Goal: Transaction & Acquisition: Purchase product/service

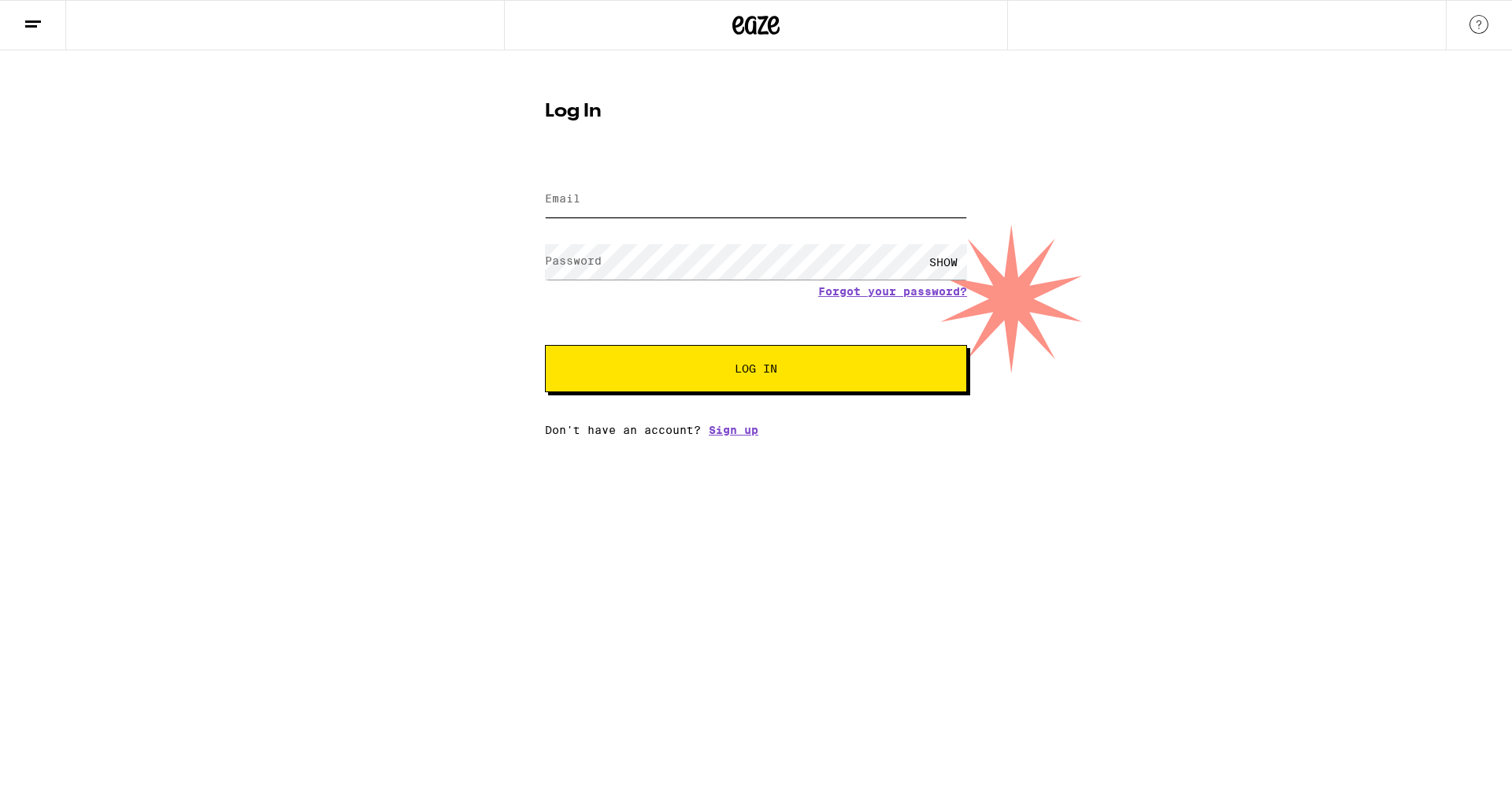
click at [590, 198] on input "Email" at bounding box center [756, 199] width 422 height 35
type input "[EMAIL_ADDRESS][DOMAIN_NAME]"
click at [545, 345] on button "Log In" at bounding box center [756, 368] width 422 height 47
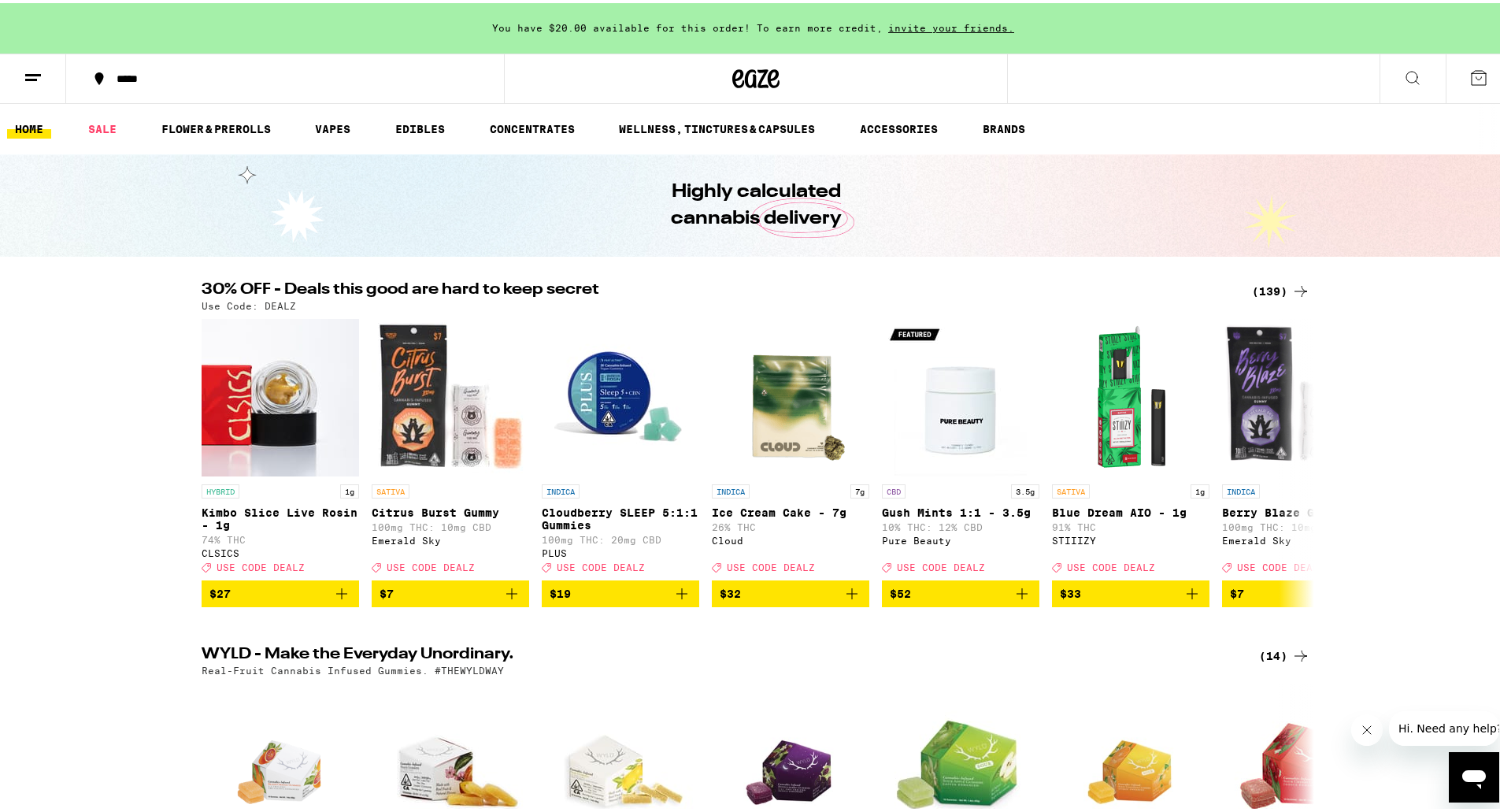
click at [1252, 289] on div "(139)" at bounding box center [1281, 288] width 58 height 19
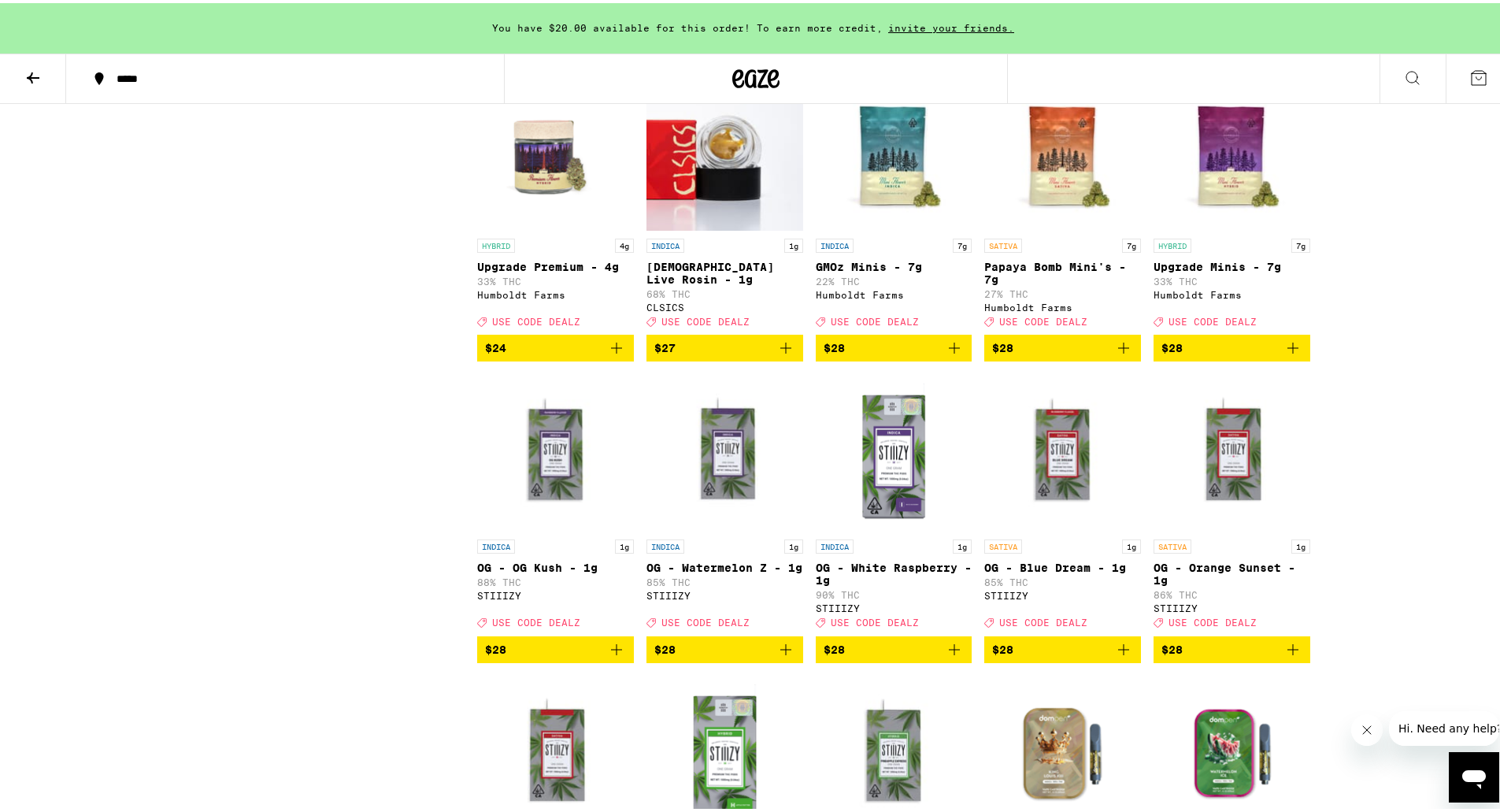
scroll to position [3819, 0]
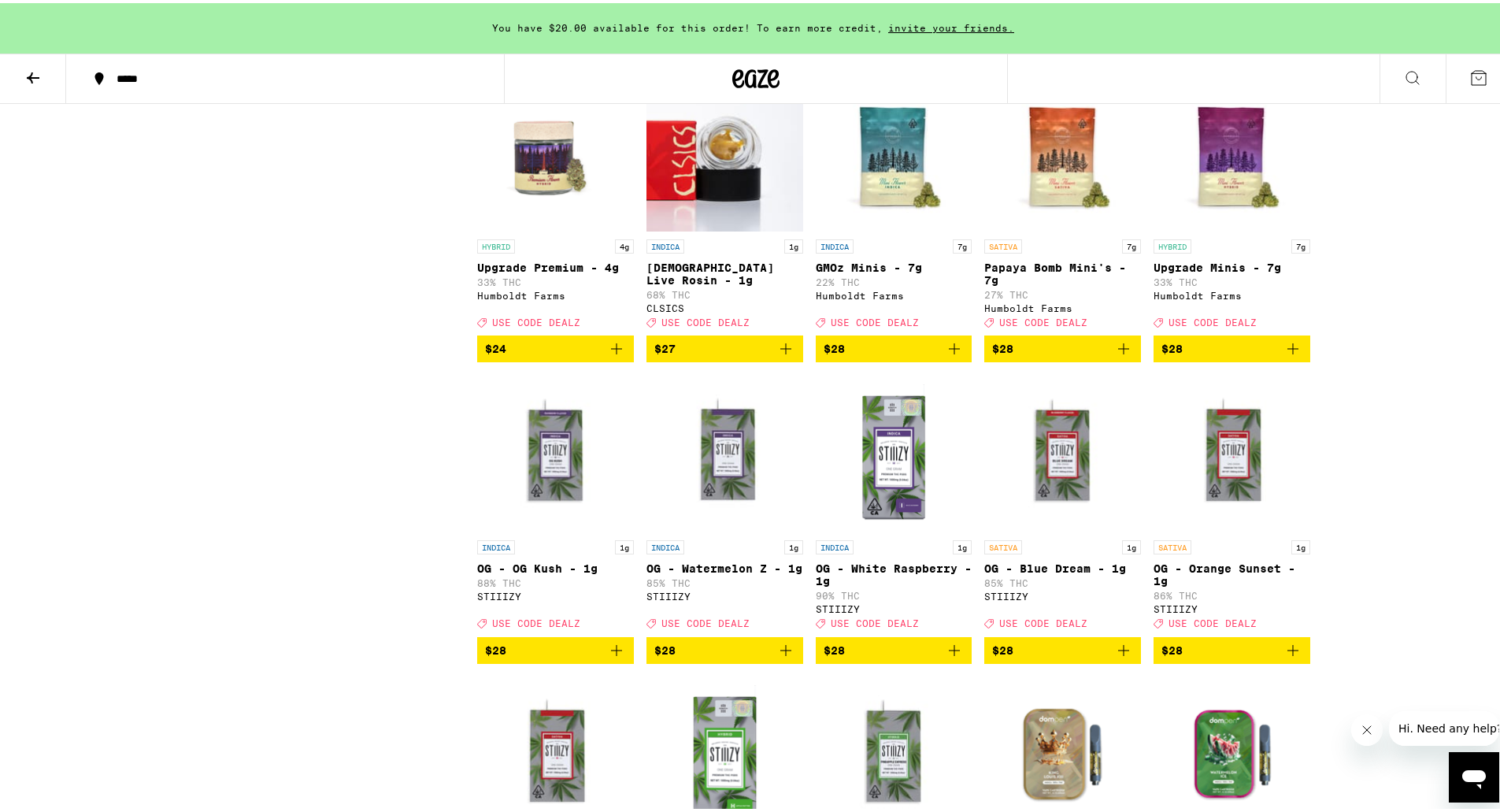
click at [1123, 355] on icon "Add to bag" at bounding box center [1123, 345] width 19 height 19
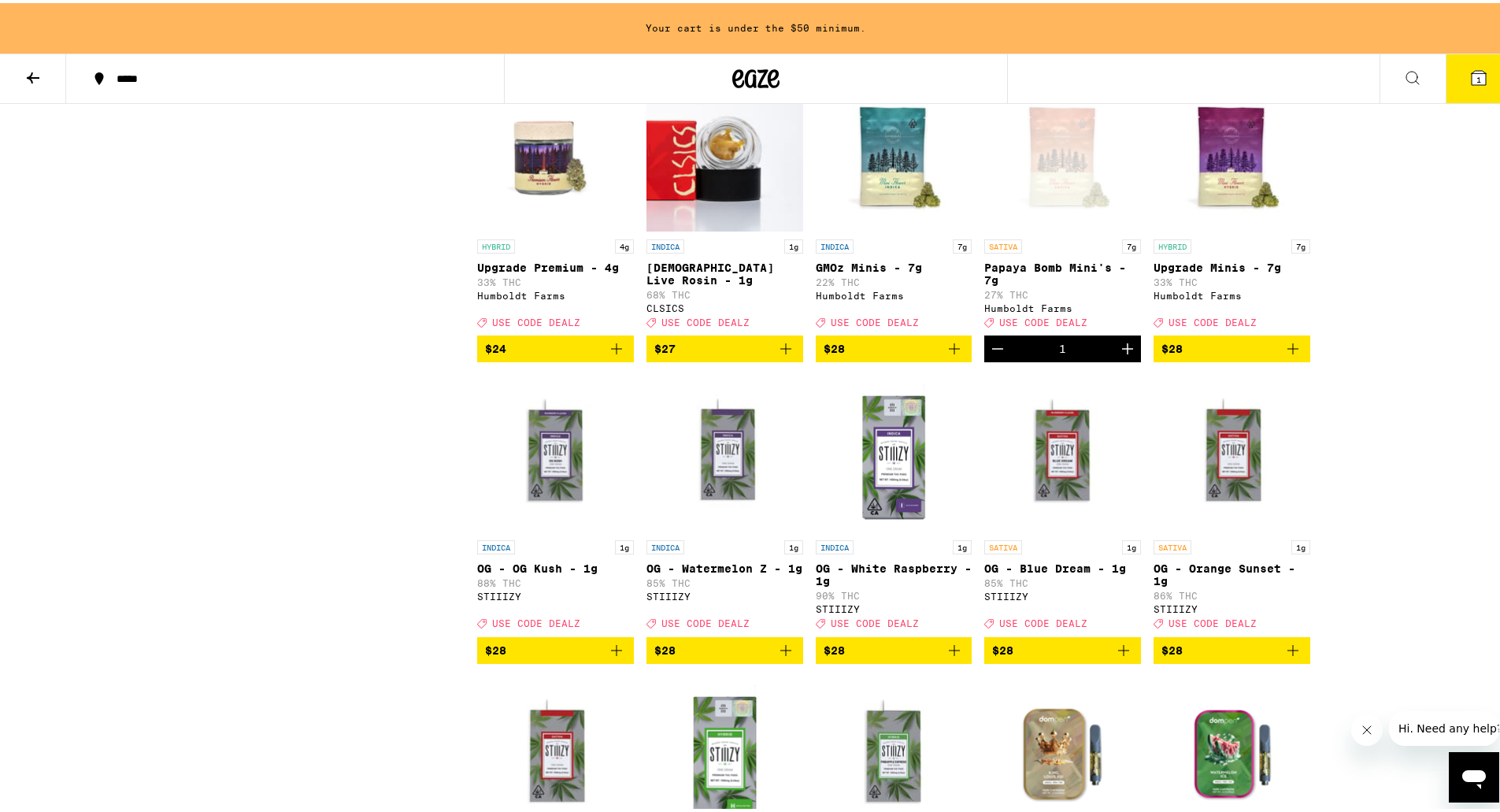
click at [1293, 355] on icon "Add to bag" at bounding box center [1293, 345] width 19 height 19
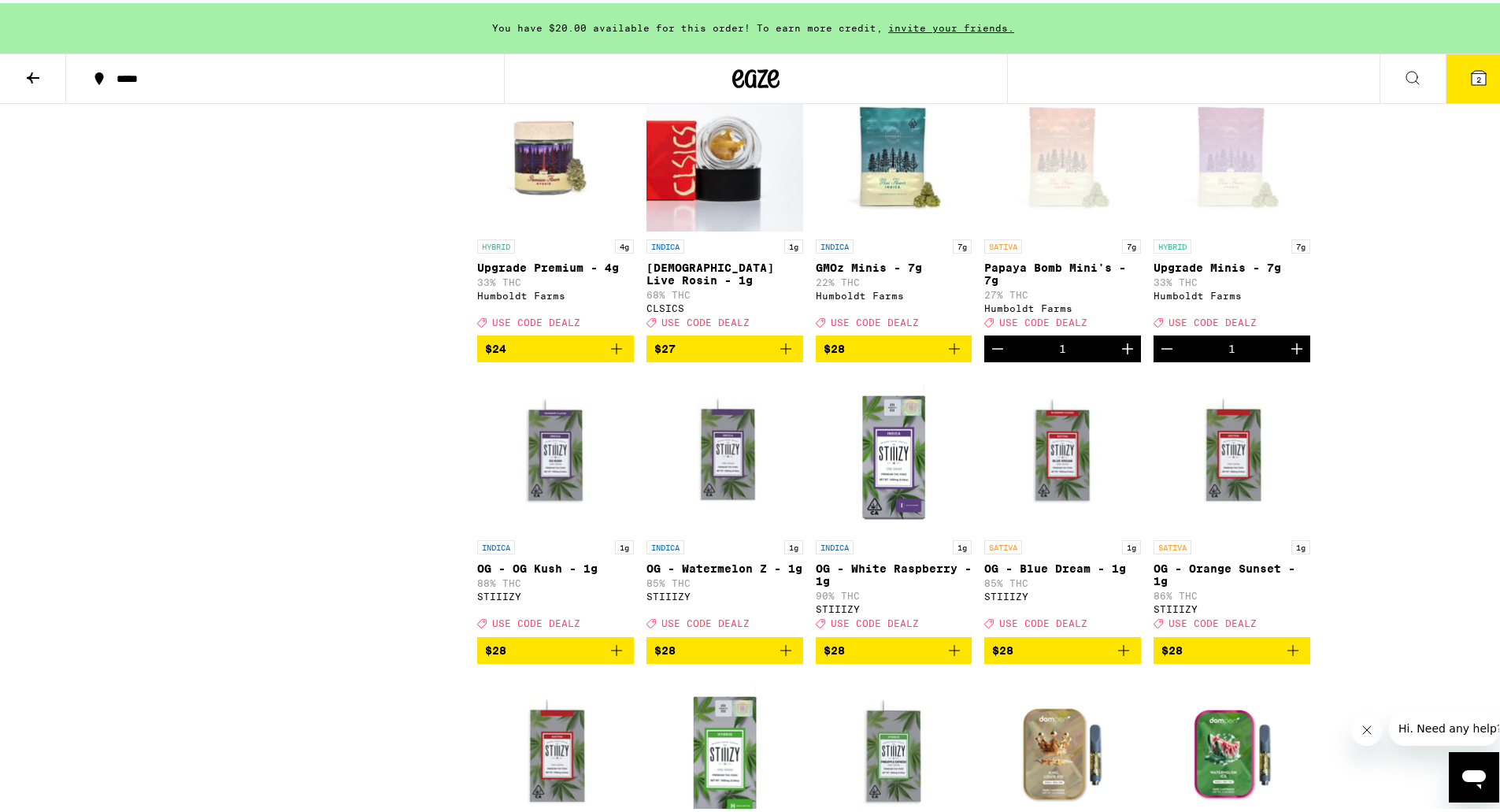
click at [1234, 228] on div "Open page for Upgrade Minis - 7g from Humboldt Farms" at bounding box center [1231, 150] width 156 height 157
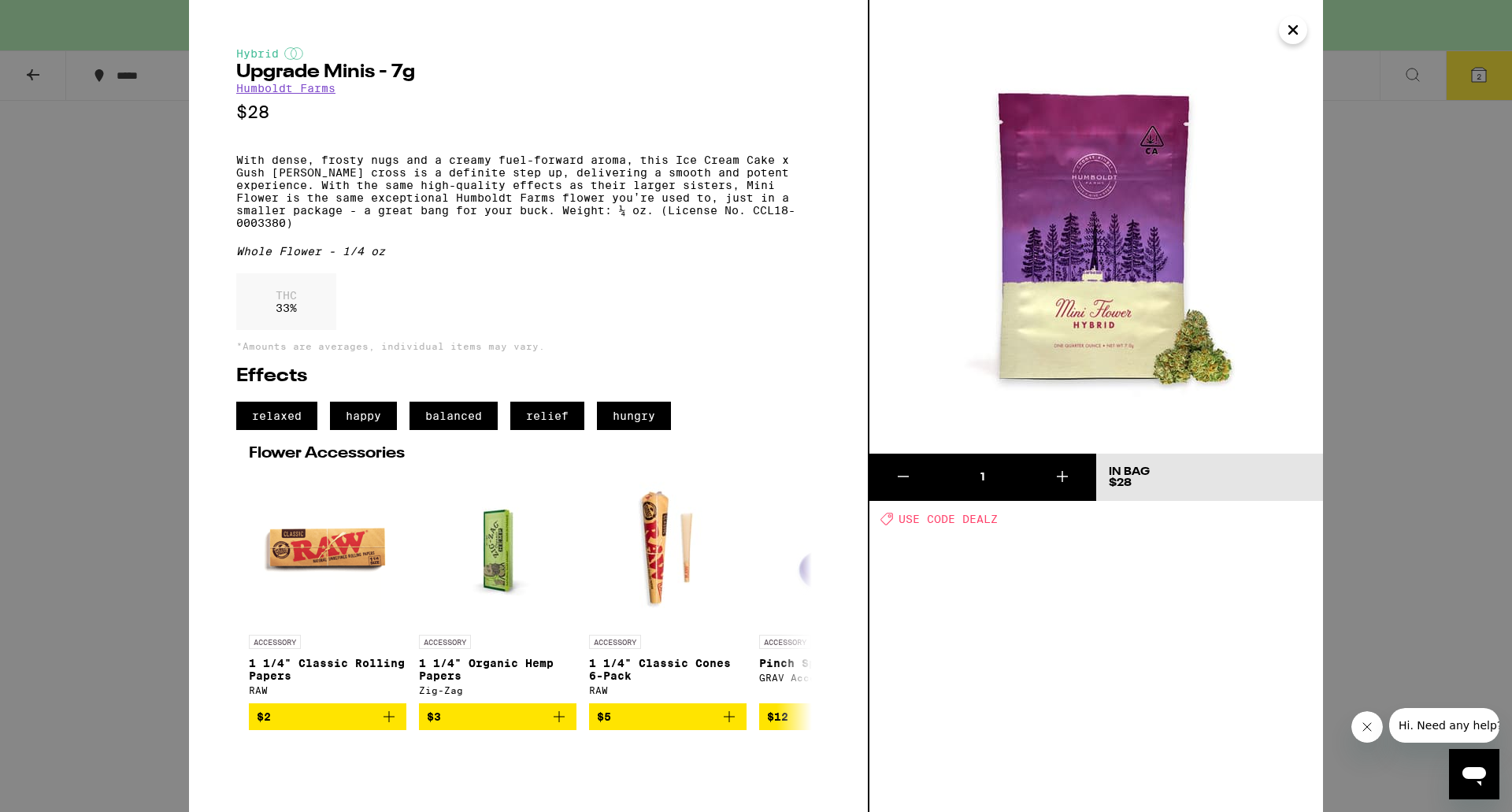
click at [1292, 31] on icon "Close" at bounding box center [1293, 30] width 8 height 8
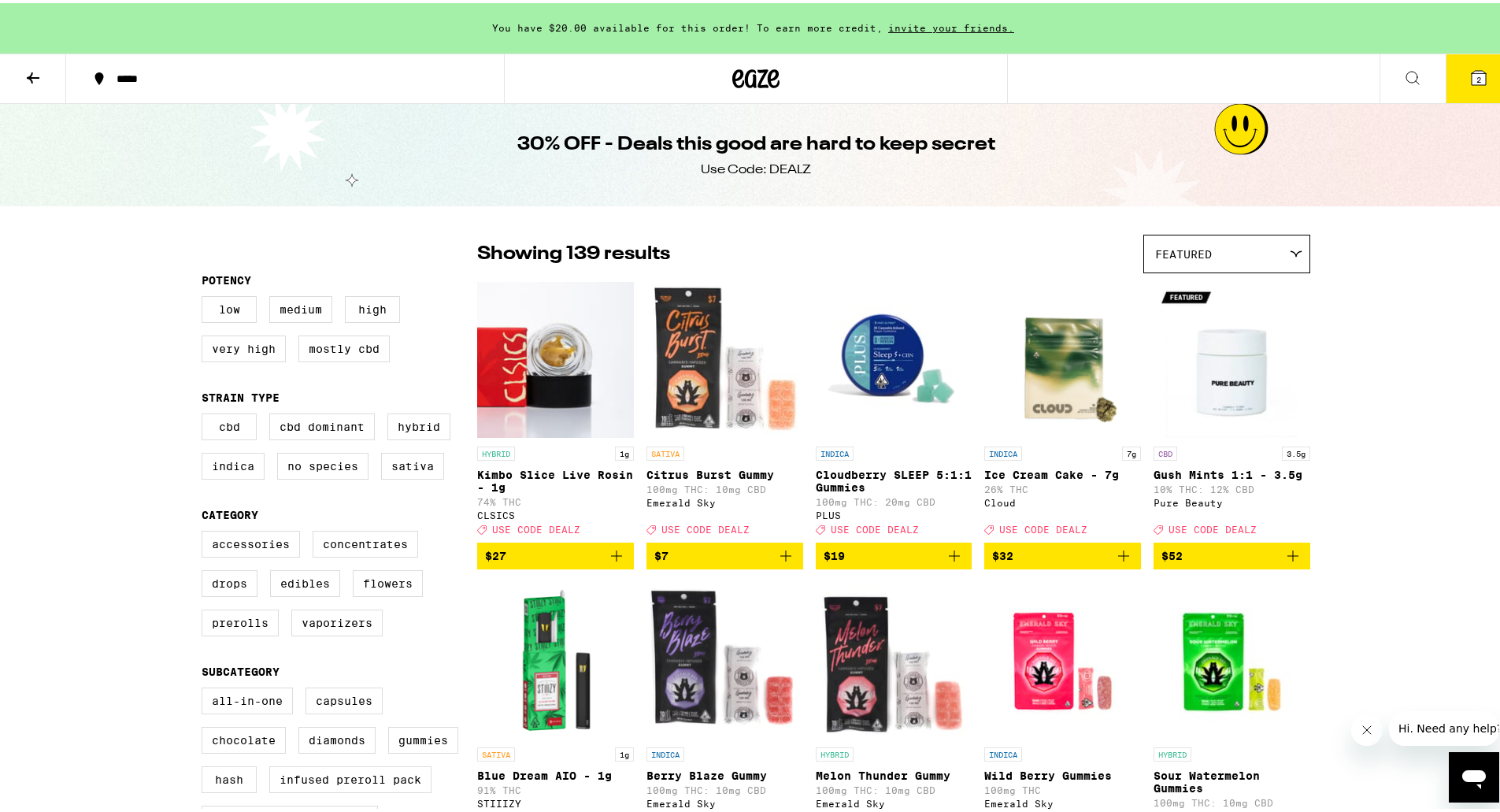
click at [1470, 78] on icon at bounding box center [1479, 74] width 19 height 19
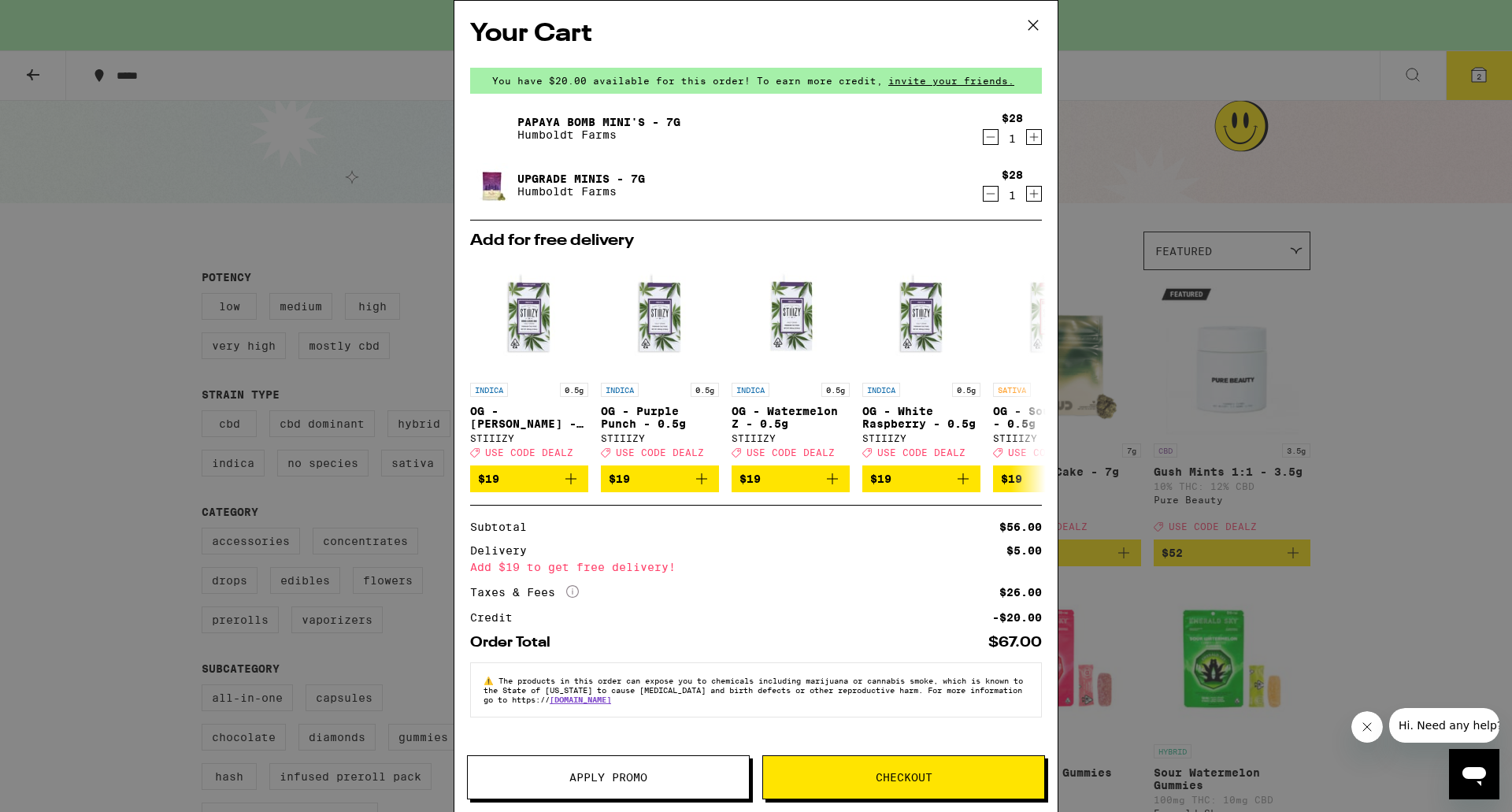
click at [634, 784] on button "Apply Promo" at bounding box center [607, 777] width 282 height 44
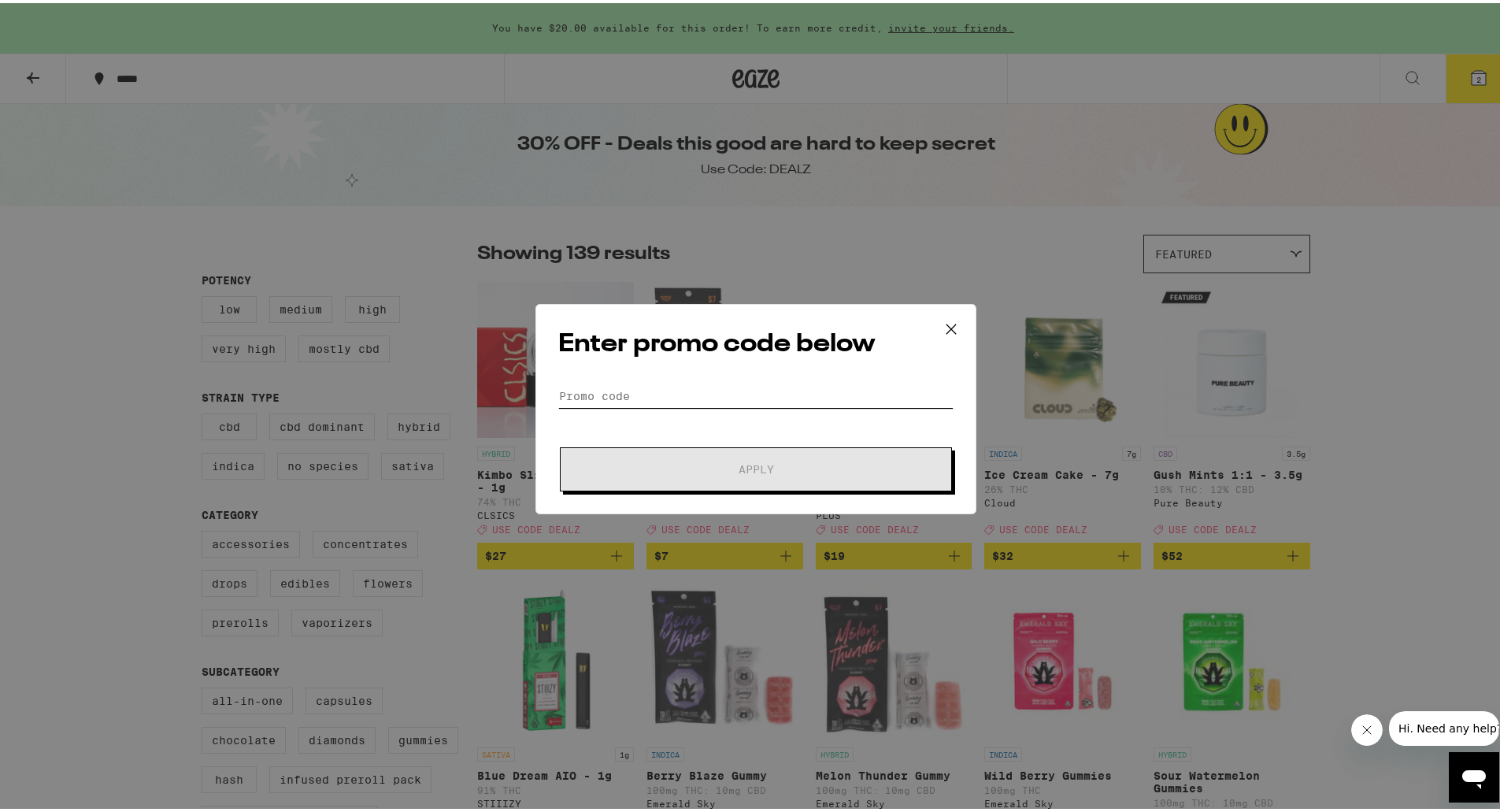
click at [578, 396] on input "Promo Code" at bounding box center [756, 393] width 395 height 24
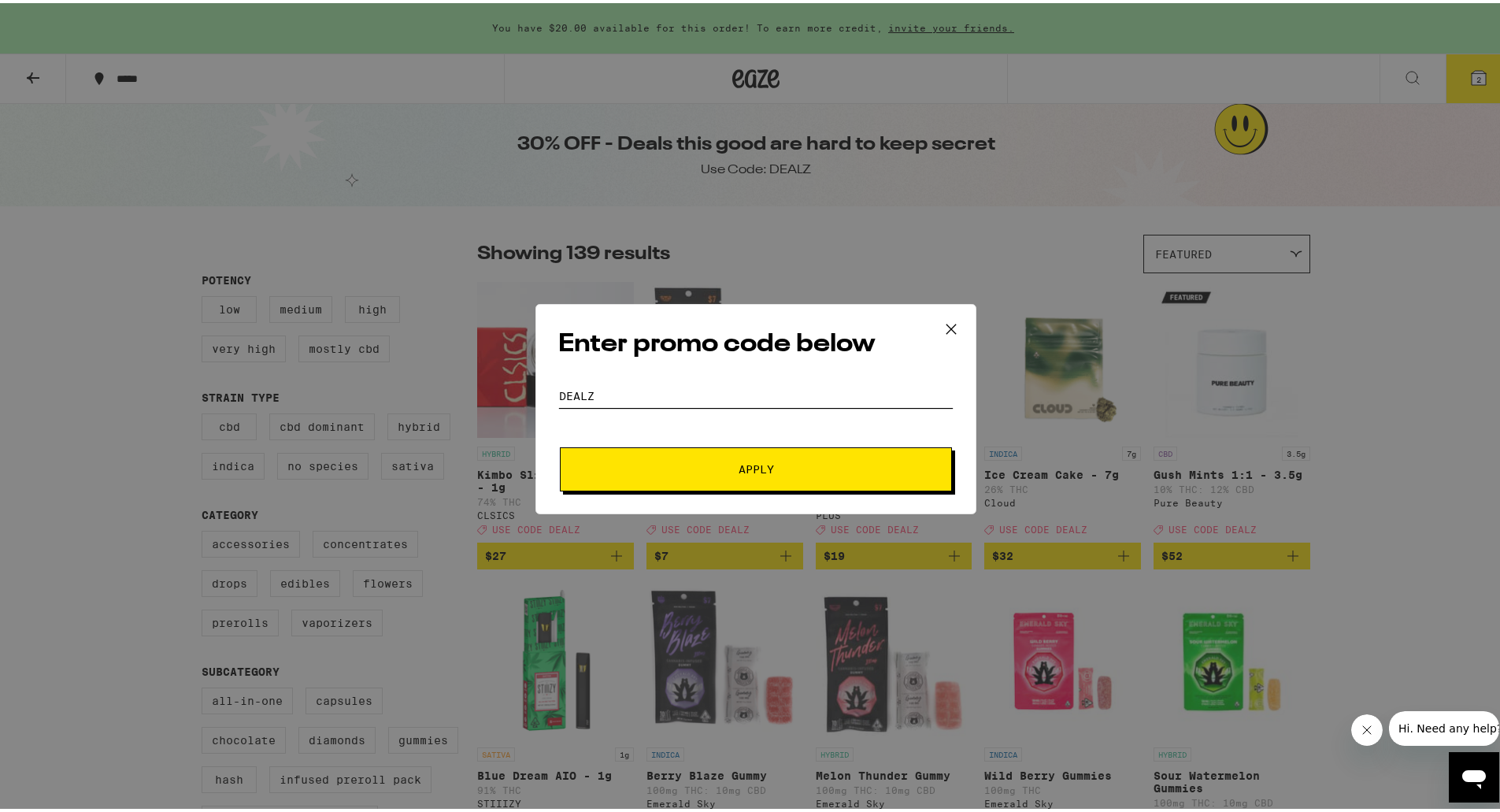
type input "DEALZ"
click at [674, 467] on span "Apply" at bounding box center [756, 466] width 283 height 11
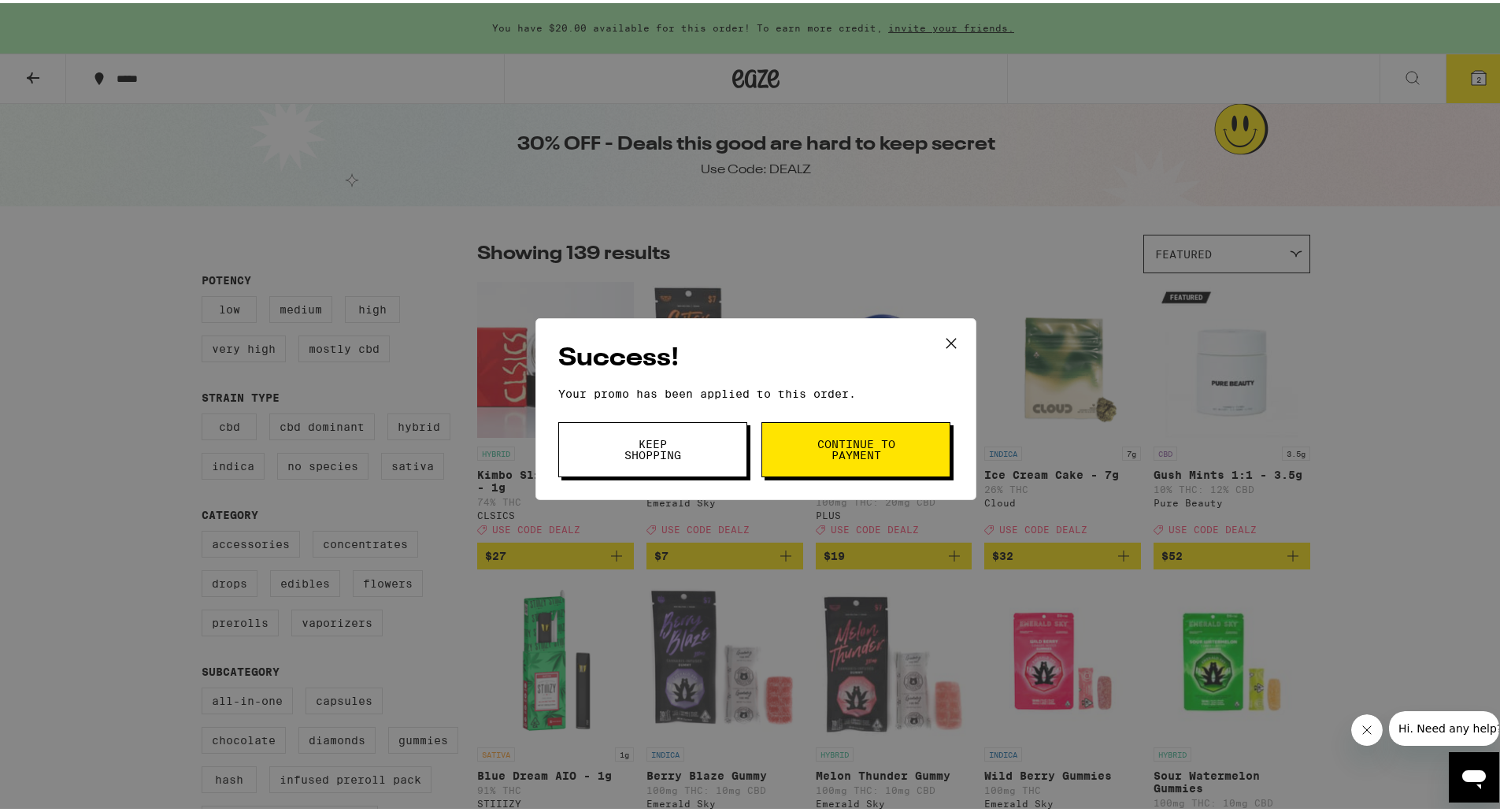
click at [668, 461] on button "Keep Shopping" at bounding box center [653, 446] width 189 height 55
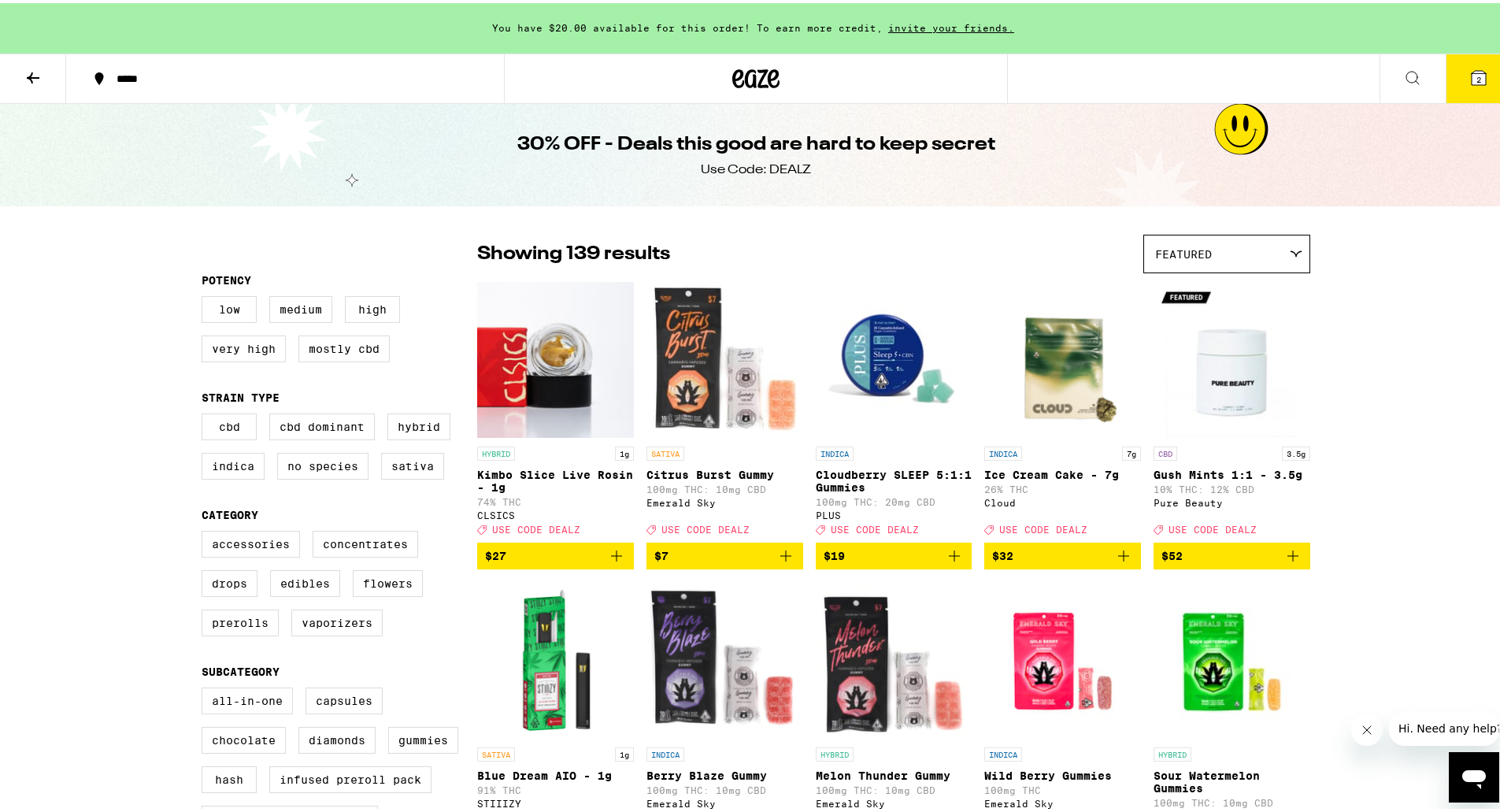
click at [1477, 75] on span "2" at bounding box center [1480, 77] width 5 height 10
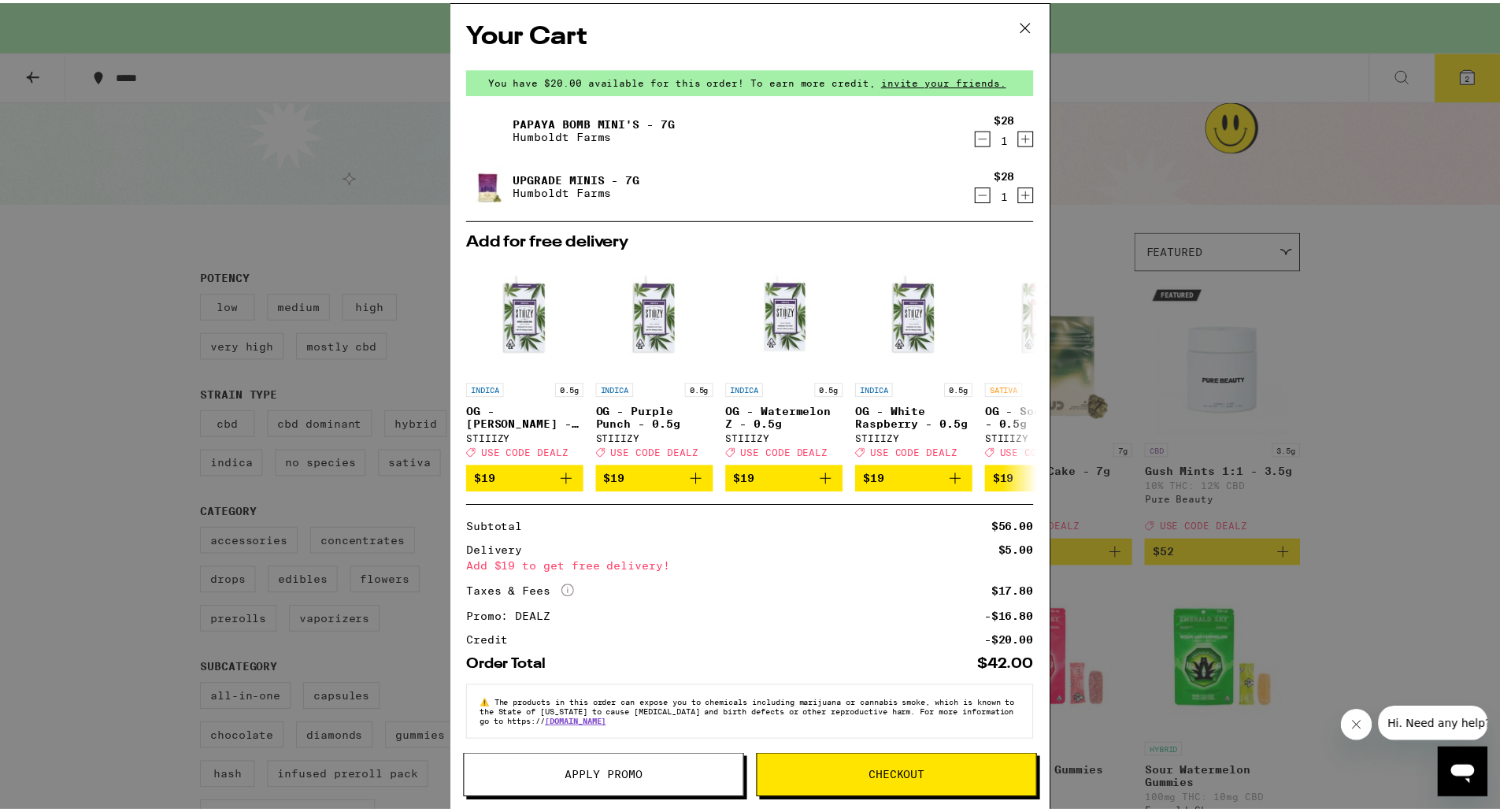
scroll to position [16, 0]
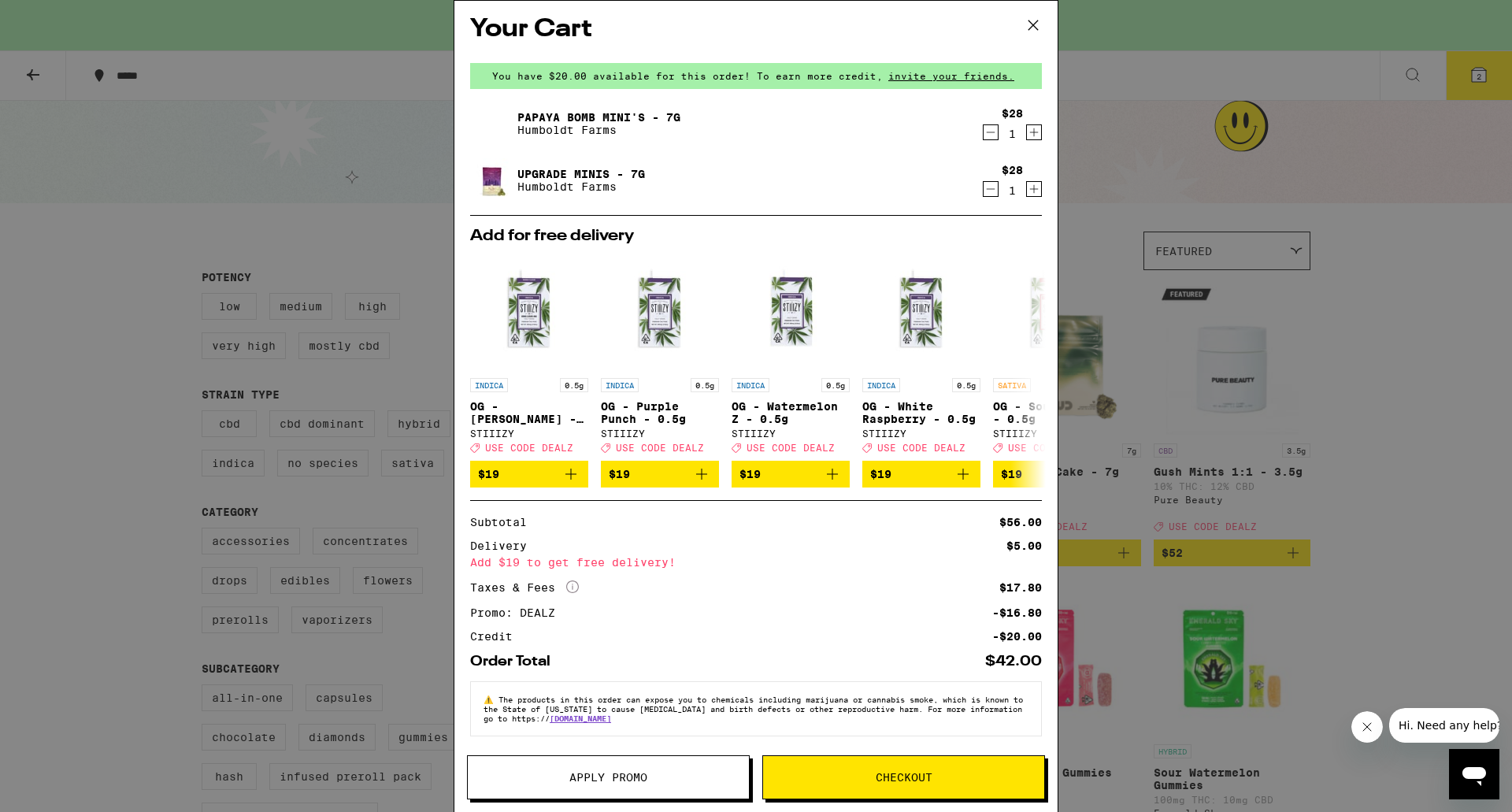
click at [830, 772] on span "Checkout" at bounding box center [903, 777] width 281 height 11
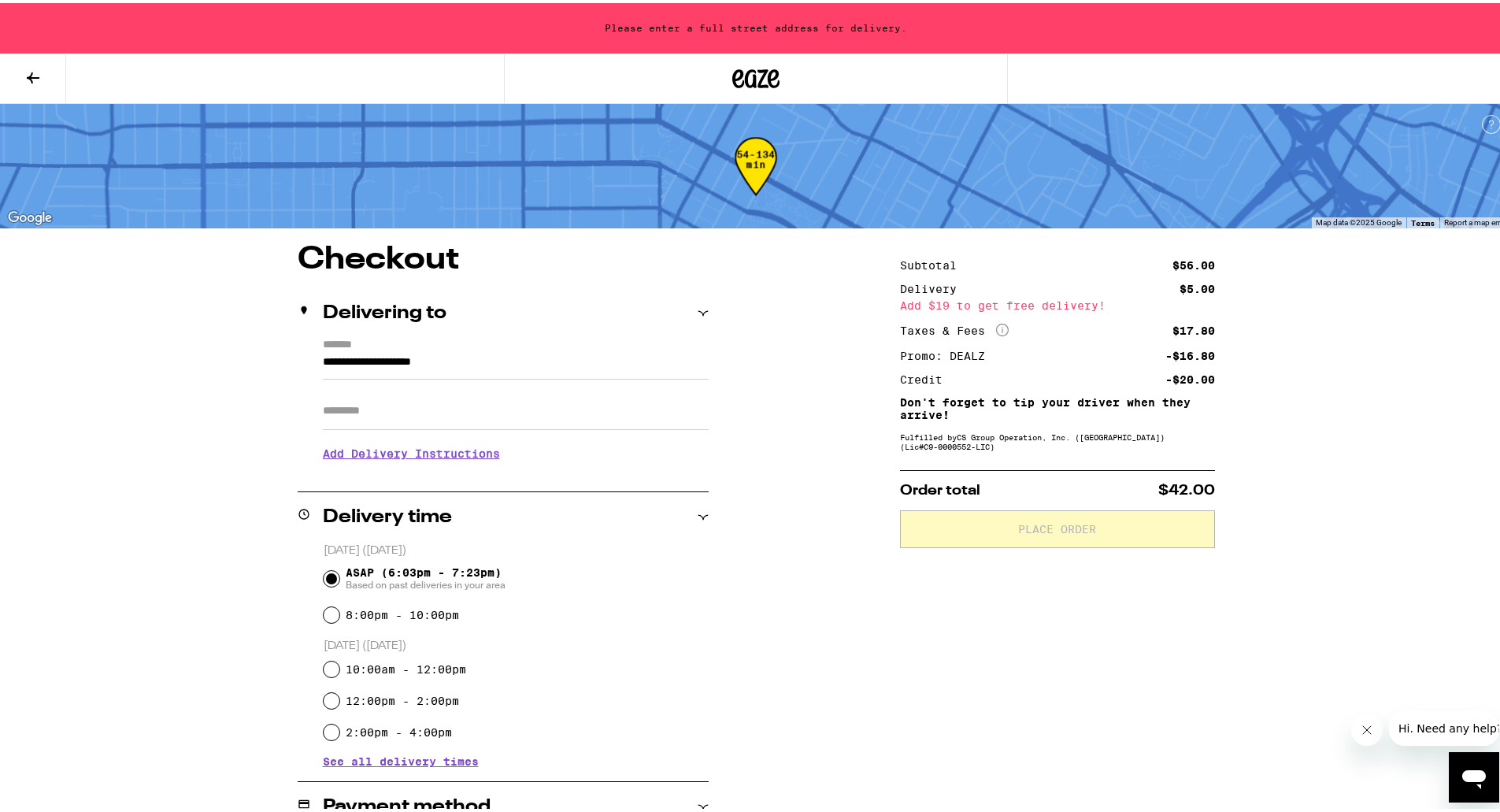
click at [599, 382] on div "Apt/Suite" at bounding box center [515, 402] width 386 height 51
click at [596, 382] on div "Apt/Suite" at bounding box center [515, 402] width 386 height 51
click at [586, 368] on input "**********" at bounding box center [515, 363] width 386 height 27
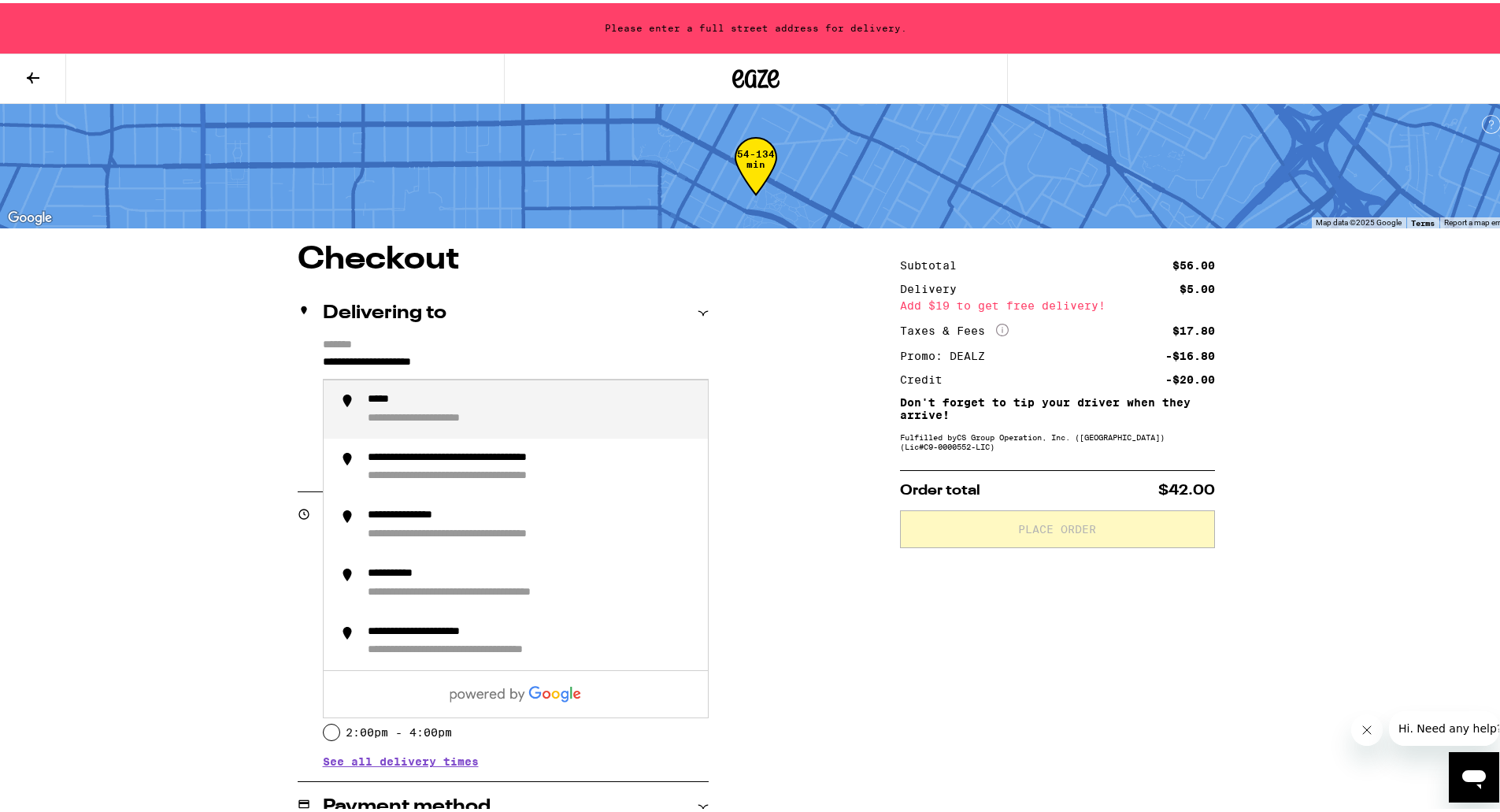
drag, startPoint x: 586, startPoint y: 368, endPoint x: 282, endPoint y: 375, distance: 304.1
click at [282, 375] on div "**********" at bounding box center [756, 683] width 1134 height 886
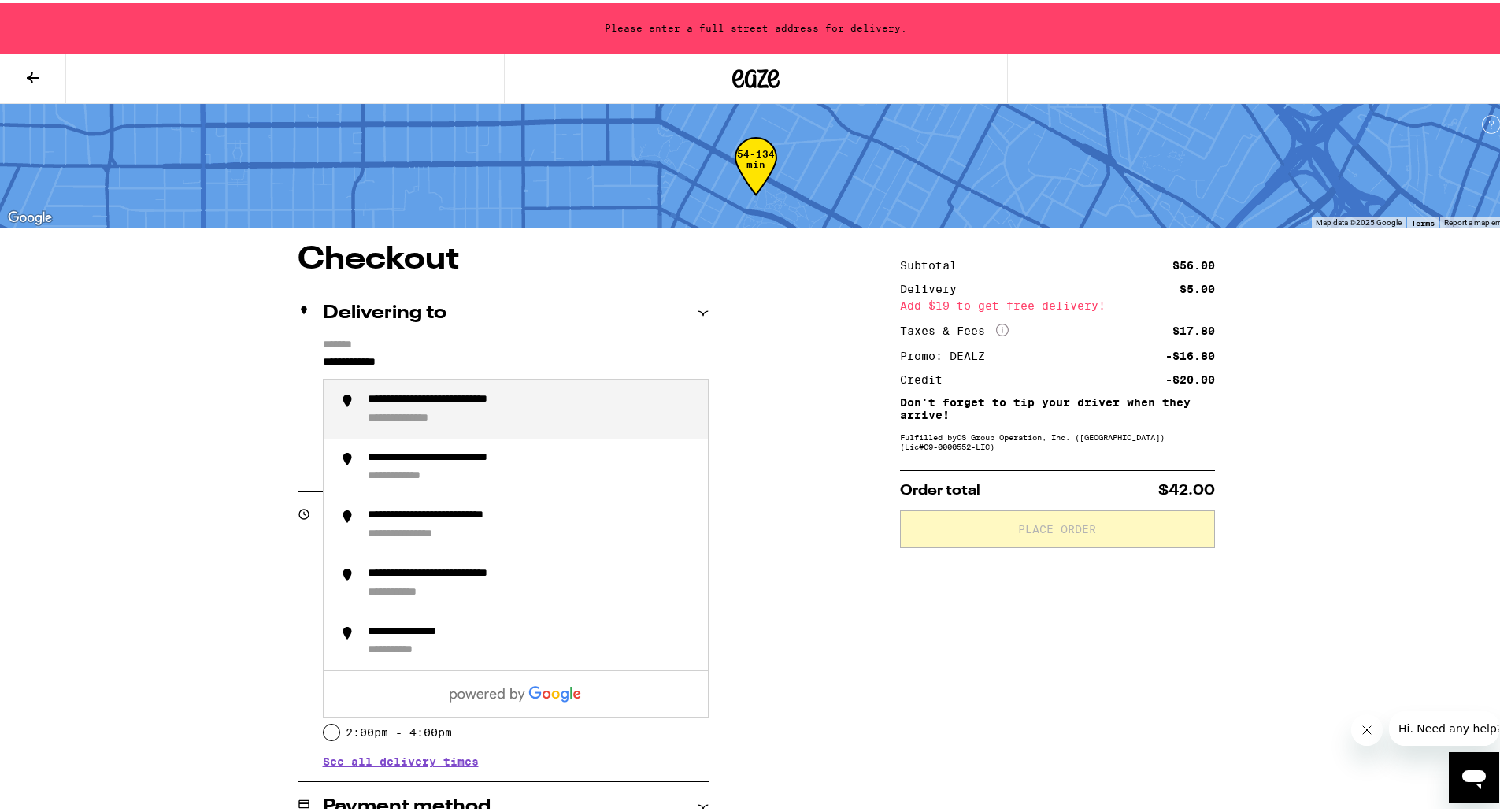
click at [459, 407] on div "**********" at bounding box center [531, 406] width 328 height 33
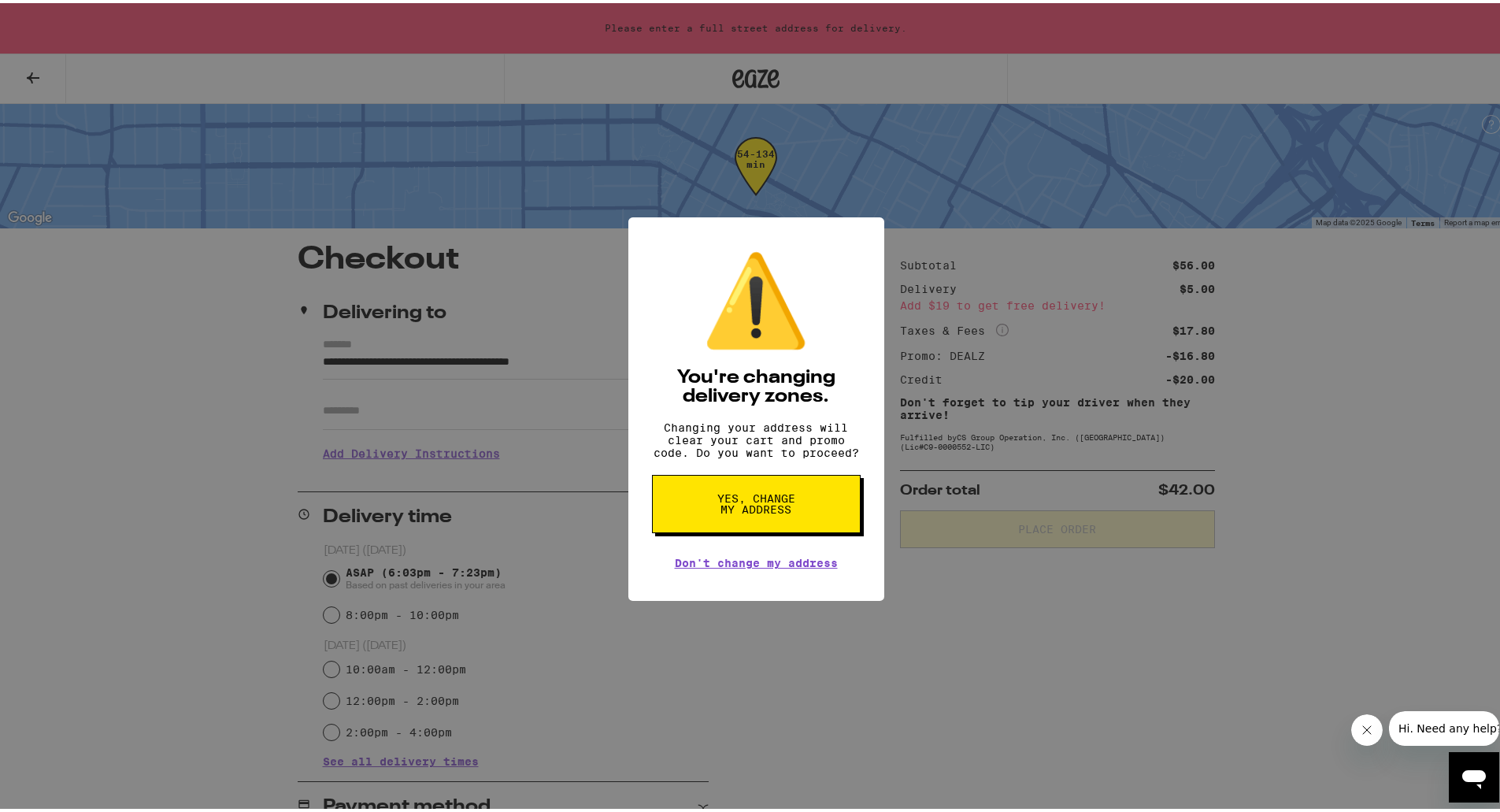
click at [720, 506] on span "Yes, change my address" at bounding box center [756, 500] width 81 height 22
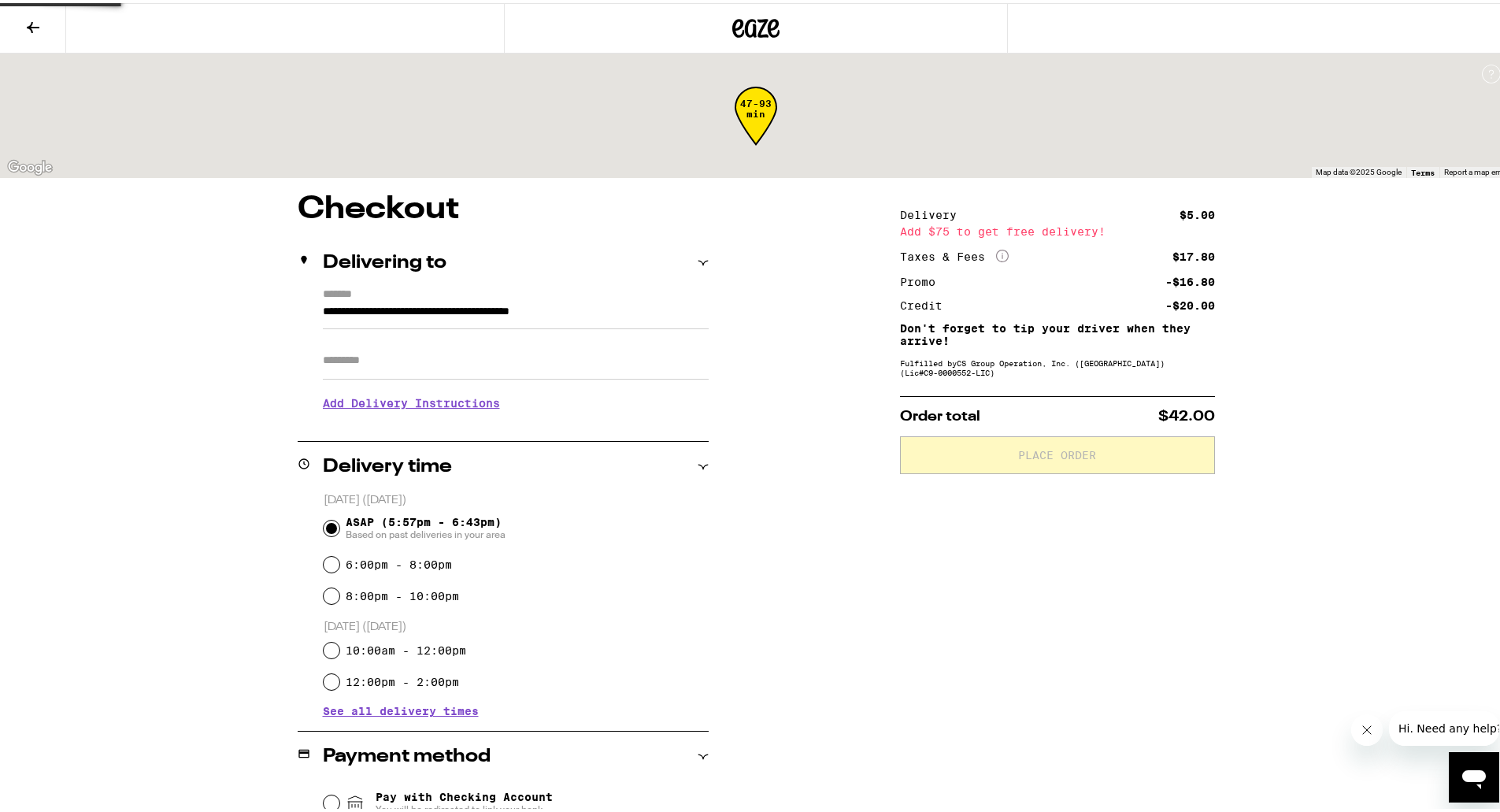
type input "**********"
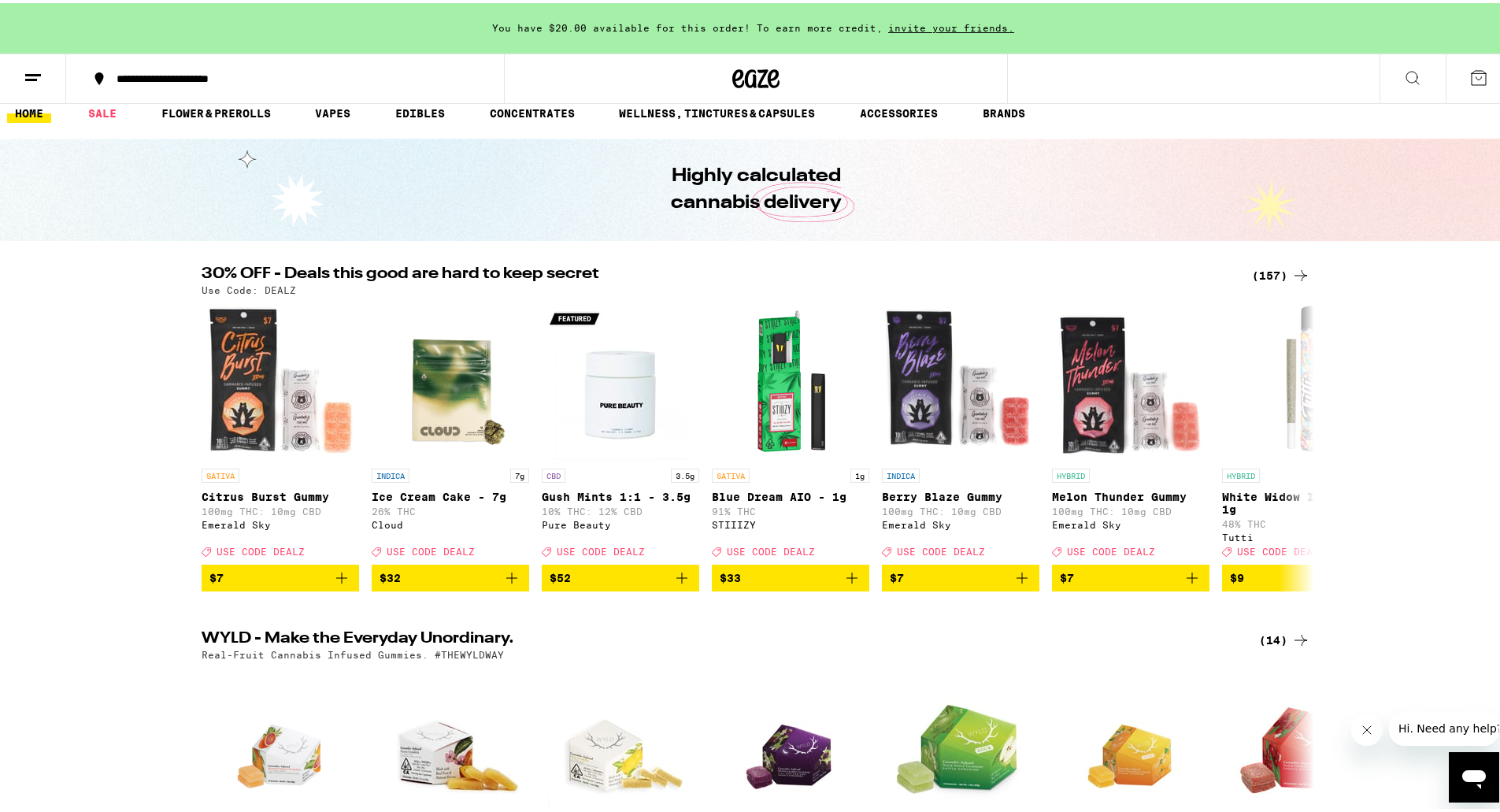
scroll to position [15, 0]
click at [1258, 269] on div "(157)" at bounding box center [1281, 273] width 58 height 19
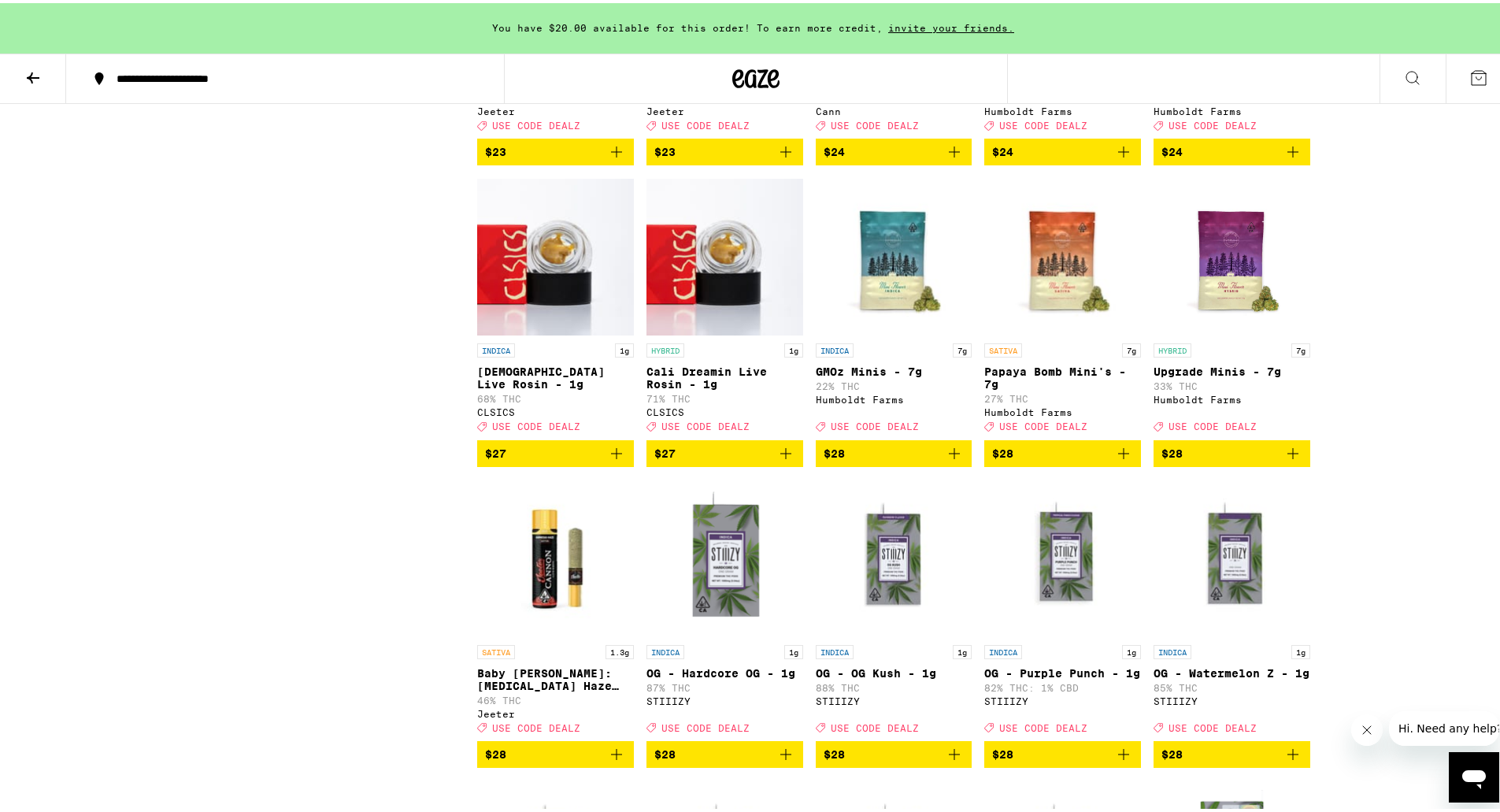
scroll to position [4004, 0]
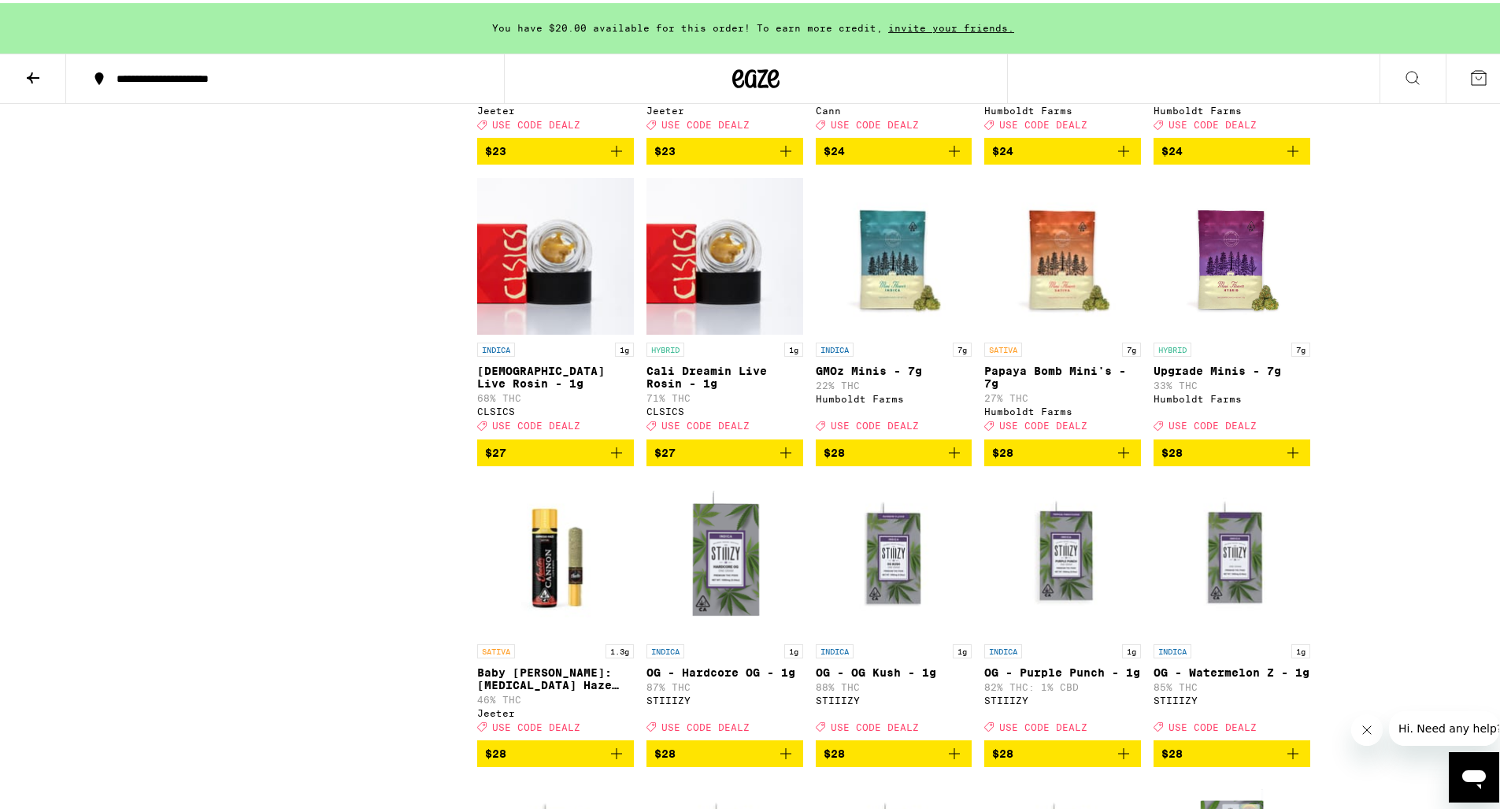
click at [1131, 463] on button "$28" at bounding box center [1062, 449] width 156 height 27
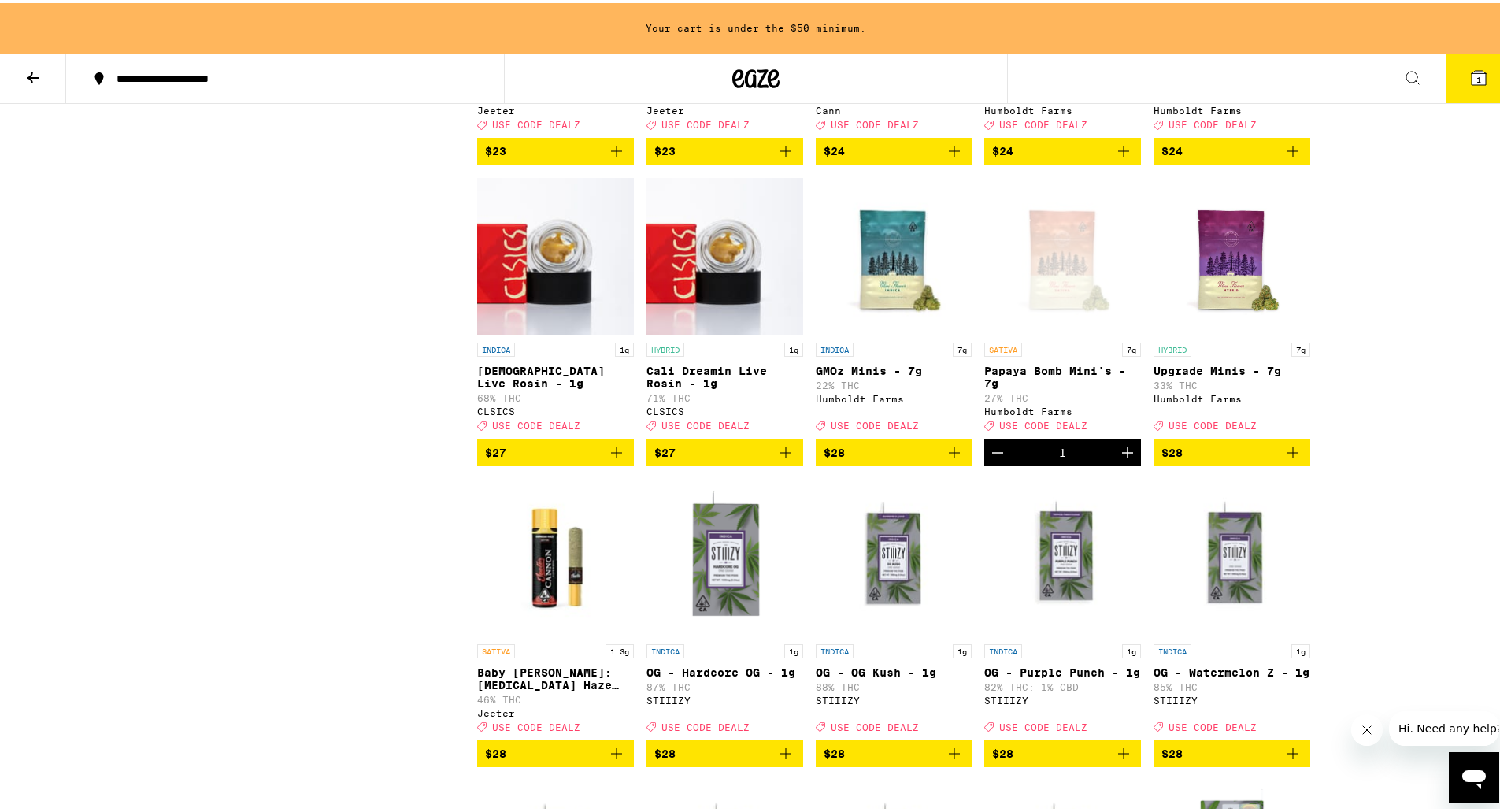
click at [1286, 459] on icon "Add to bag" at bounding box center [1293, 449] width 19 height 19
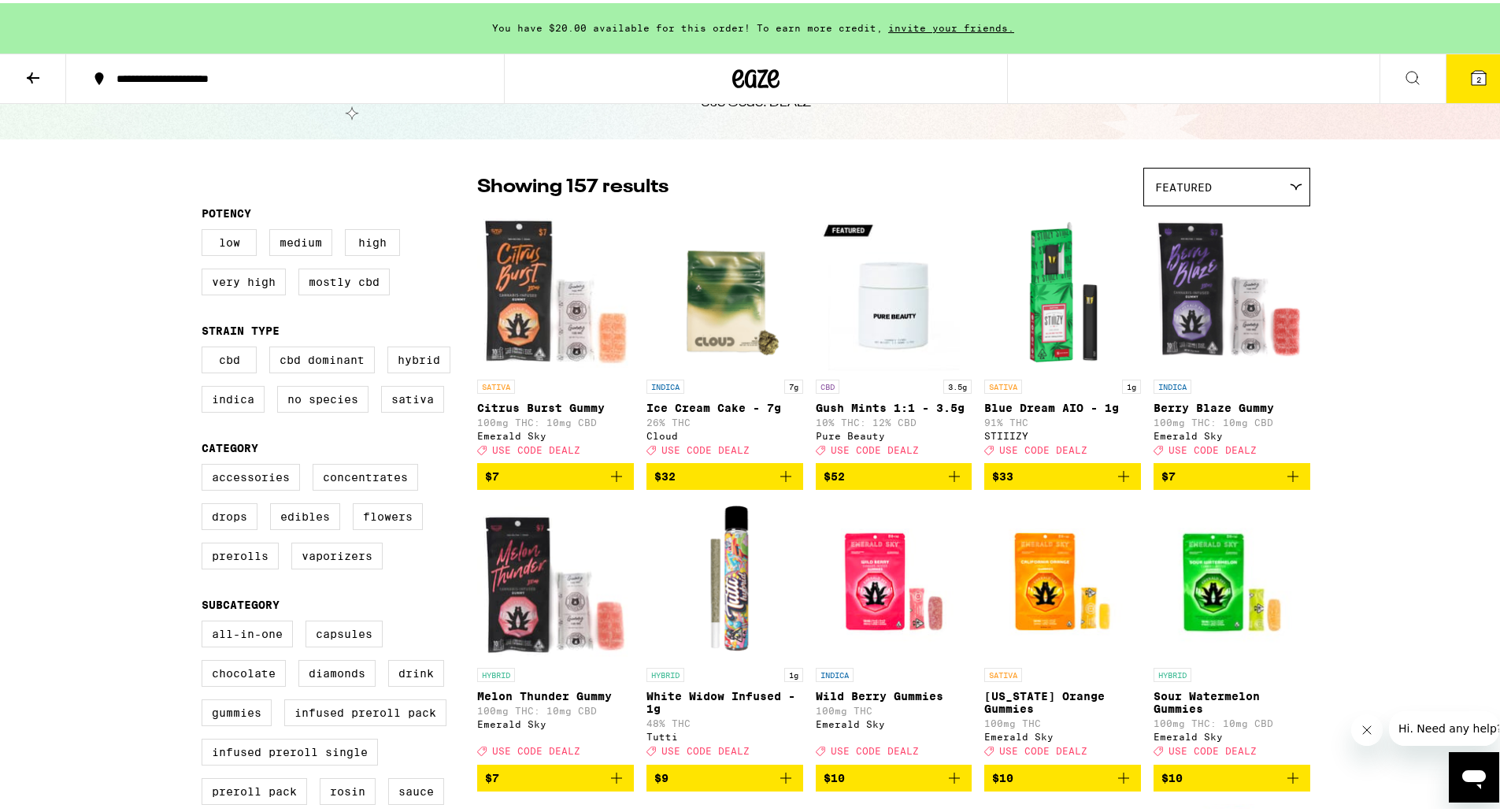
scroll to position [0, 0]
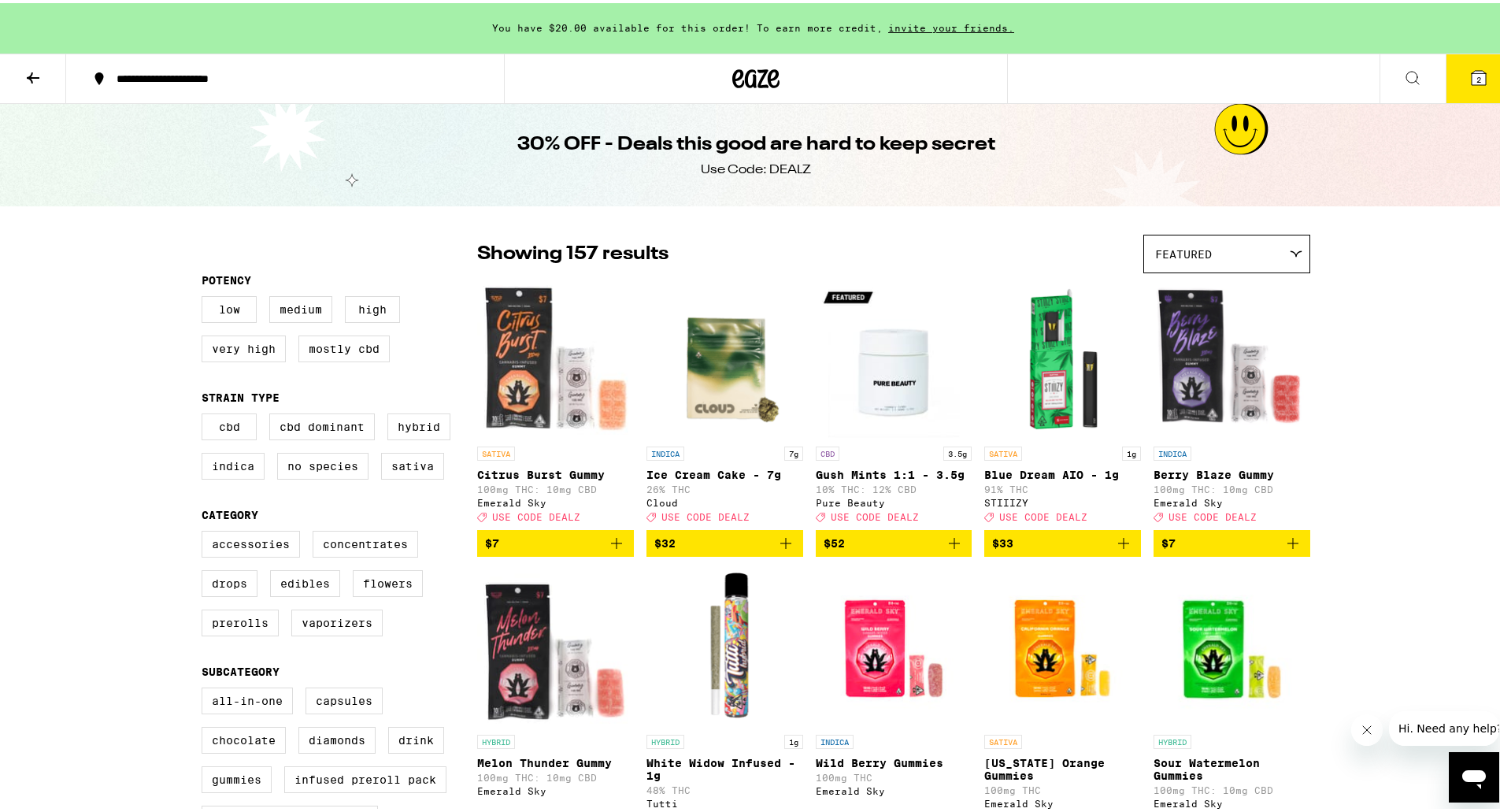
click at [1403, 73] on icon at bounding box center [1412, 74] width 19 height 19
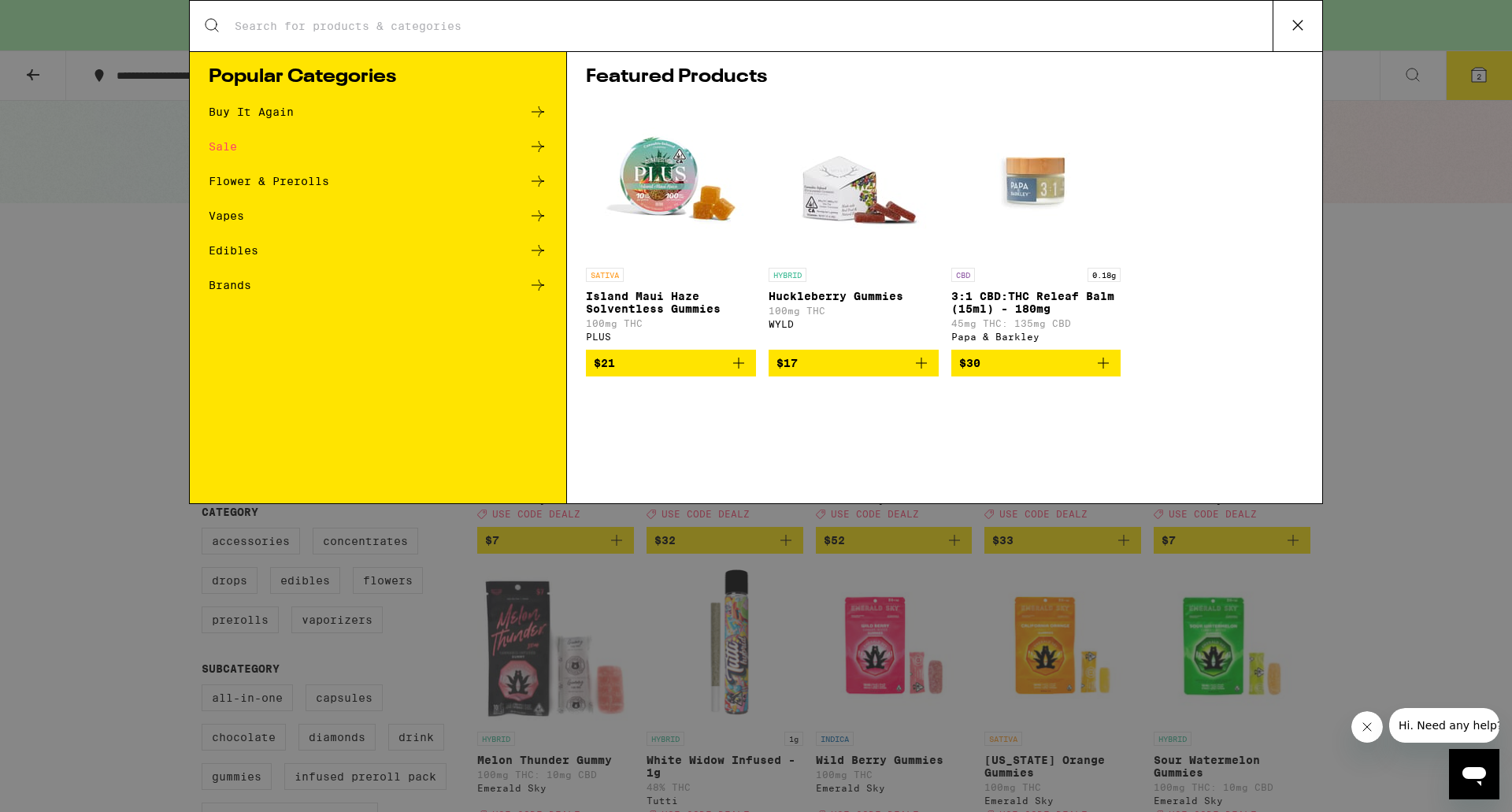
click at [235, 145] on div "Sale" at bounding box center [223, 146] width 29 height 11
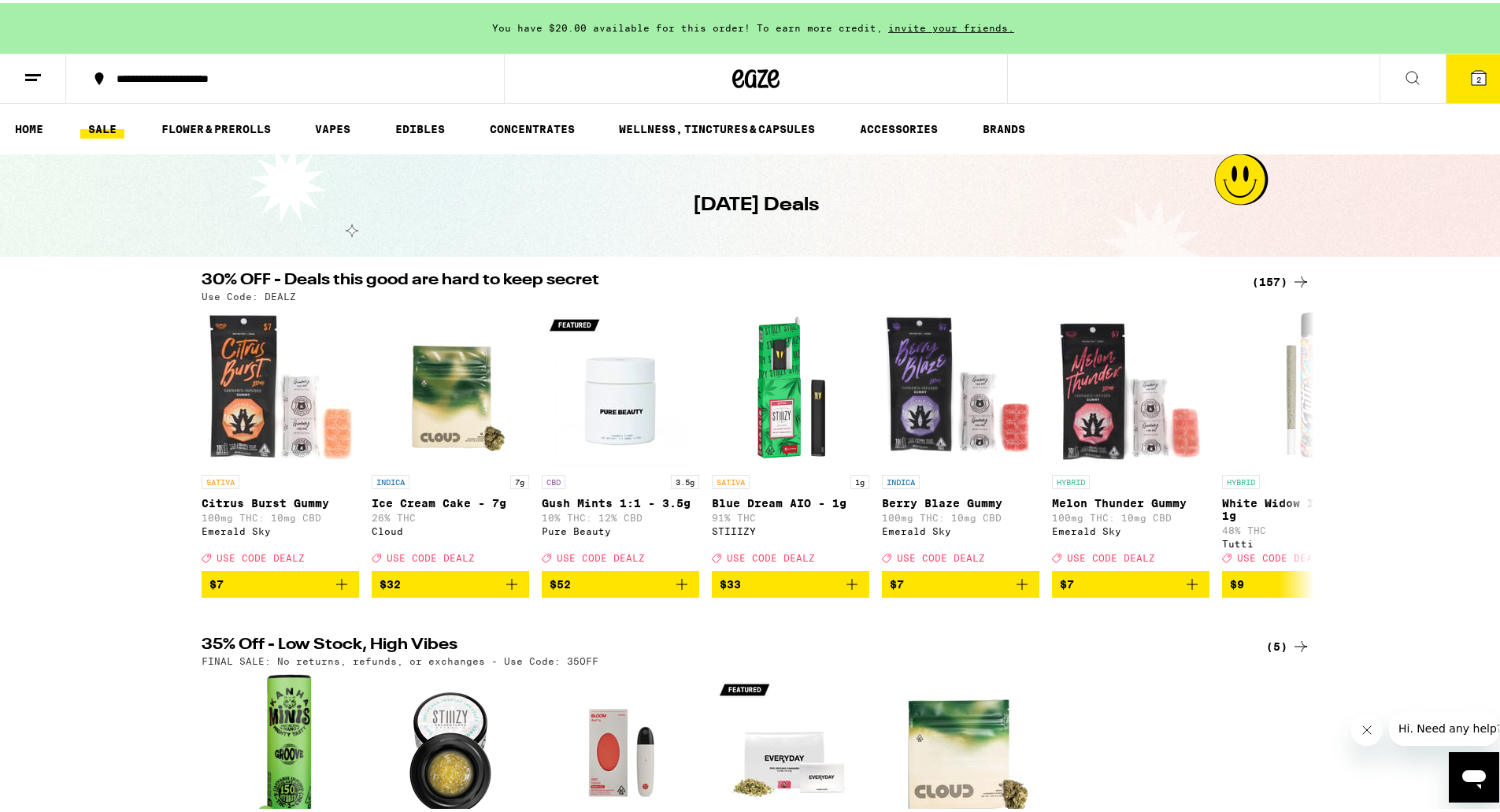
click at [1411, 82] on button at bounding box center [1412, 76] width 66 height 50
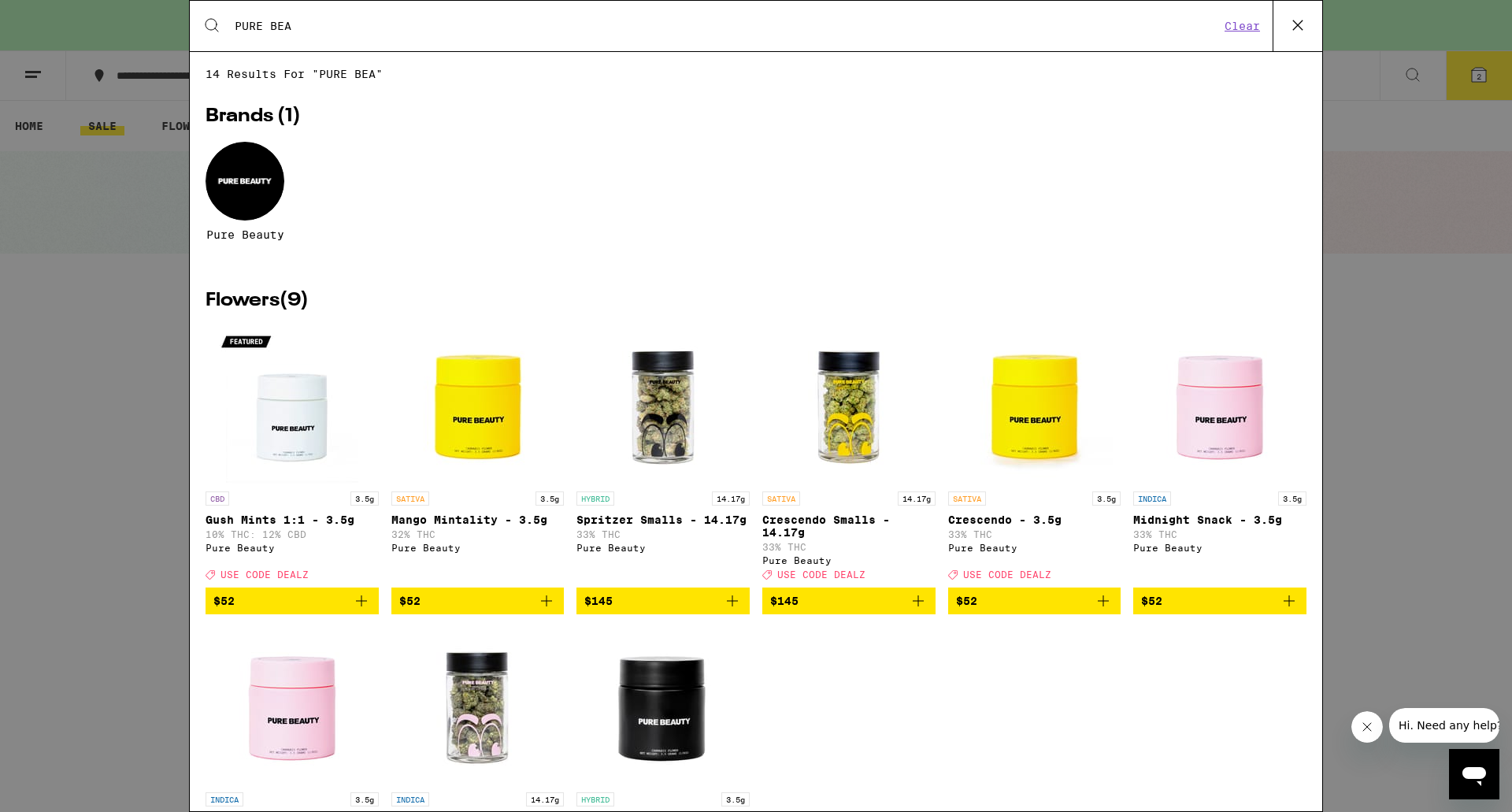
type input "PURE BEA"
click at [1302, 31] on icon at bounding box center [1298, 25] width 24 height 24
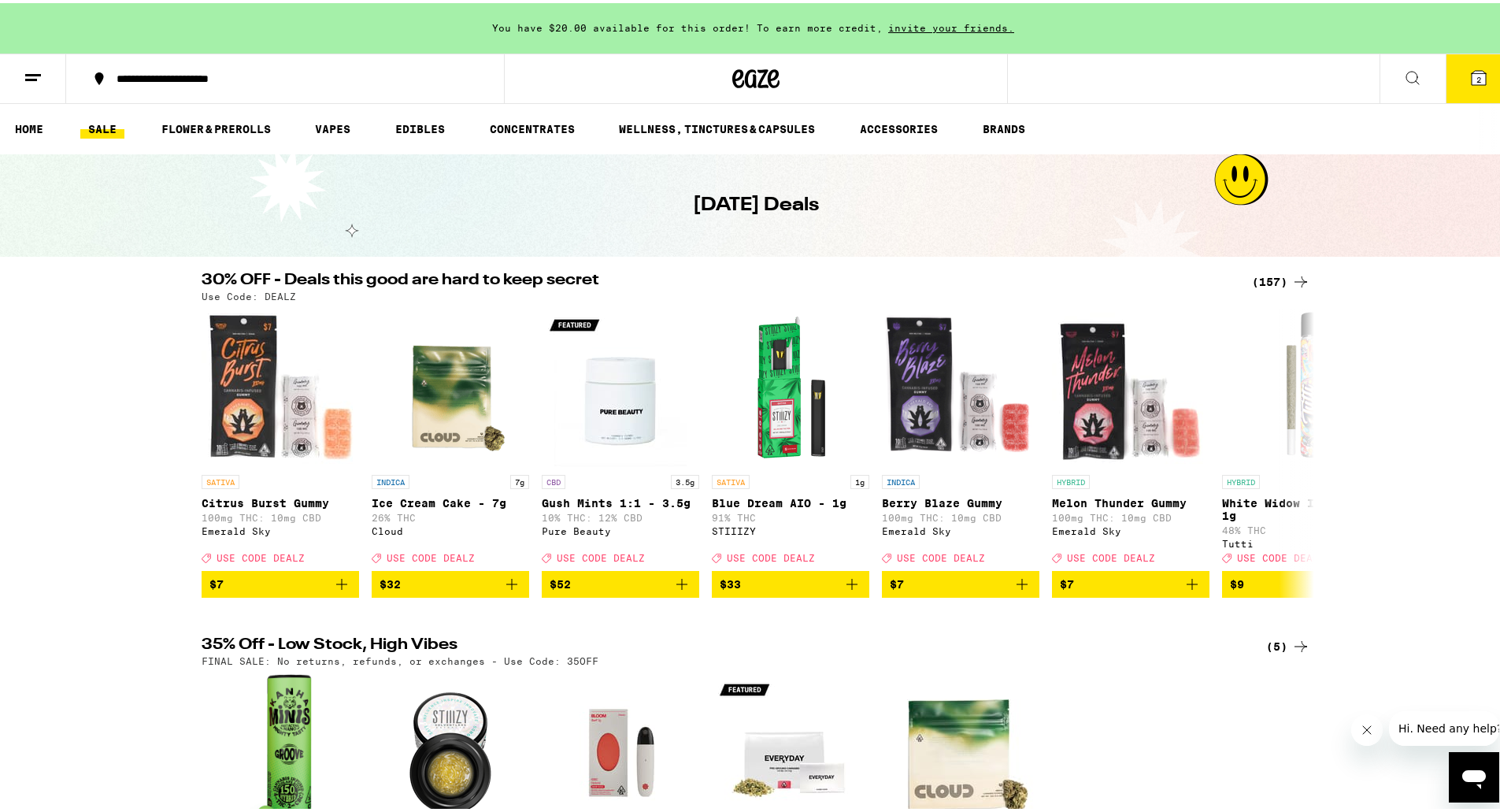
click at [1472, 82] on icon at bounding box center [1479, 74] width 14 height 14
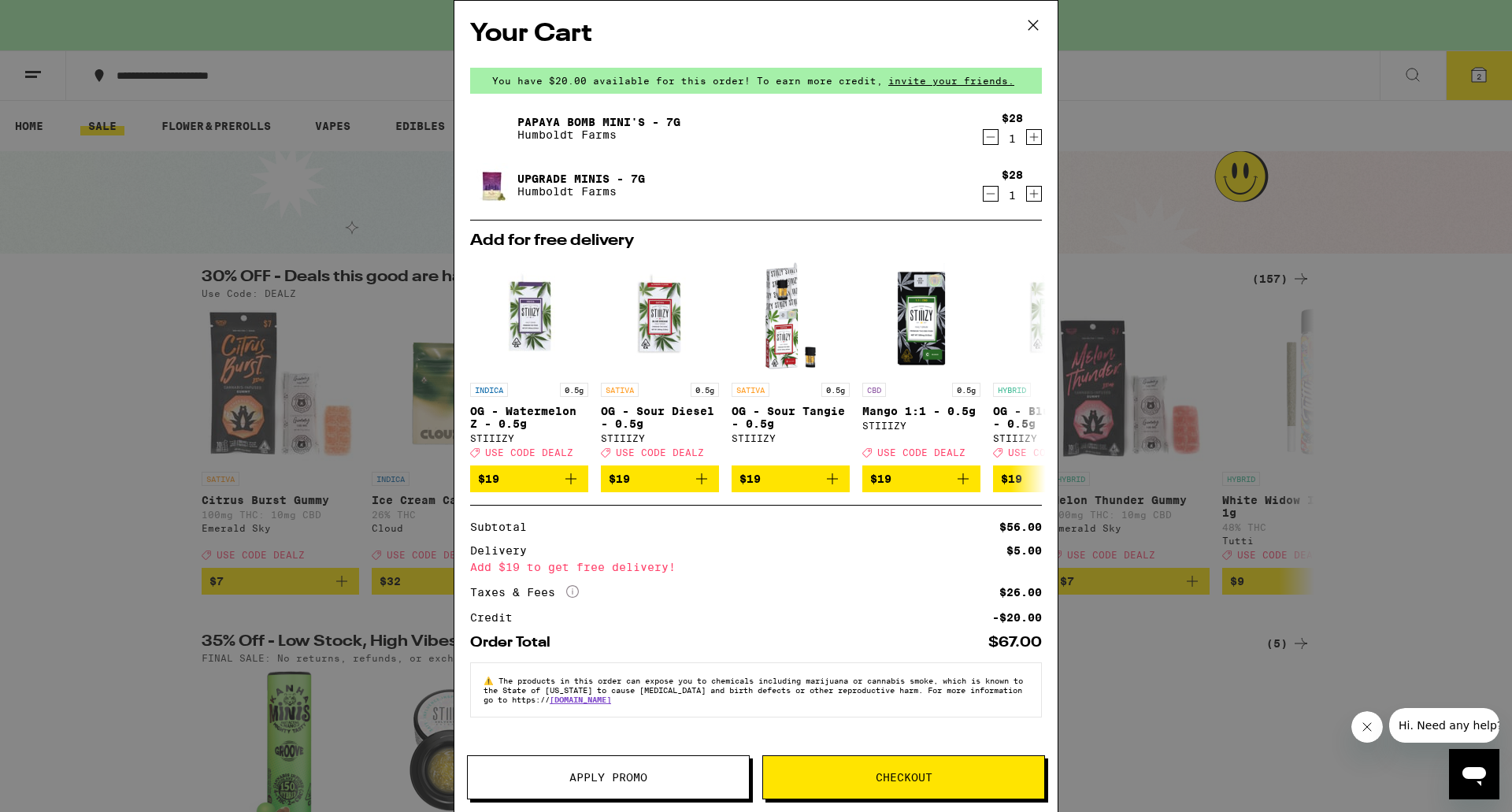
click at [616, 788] on button "Apply Promo" at bounding box center [607, 777] width 282 height 44
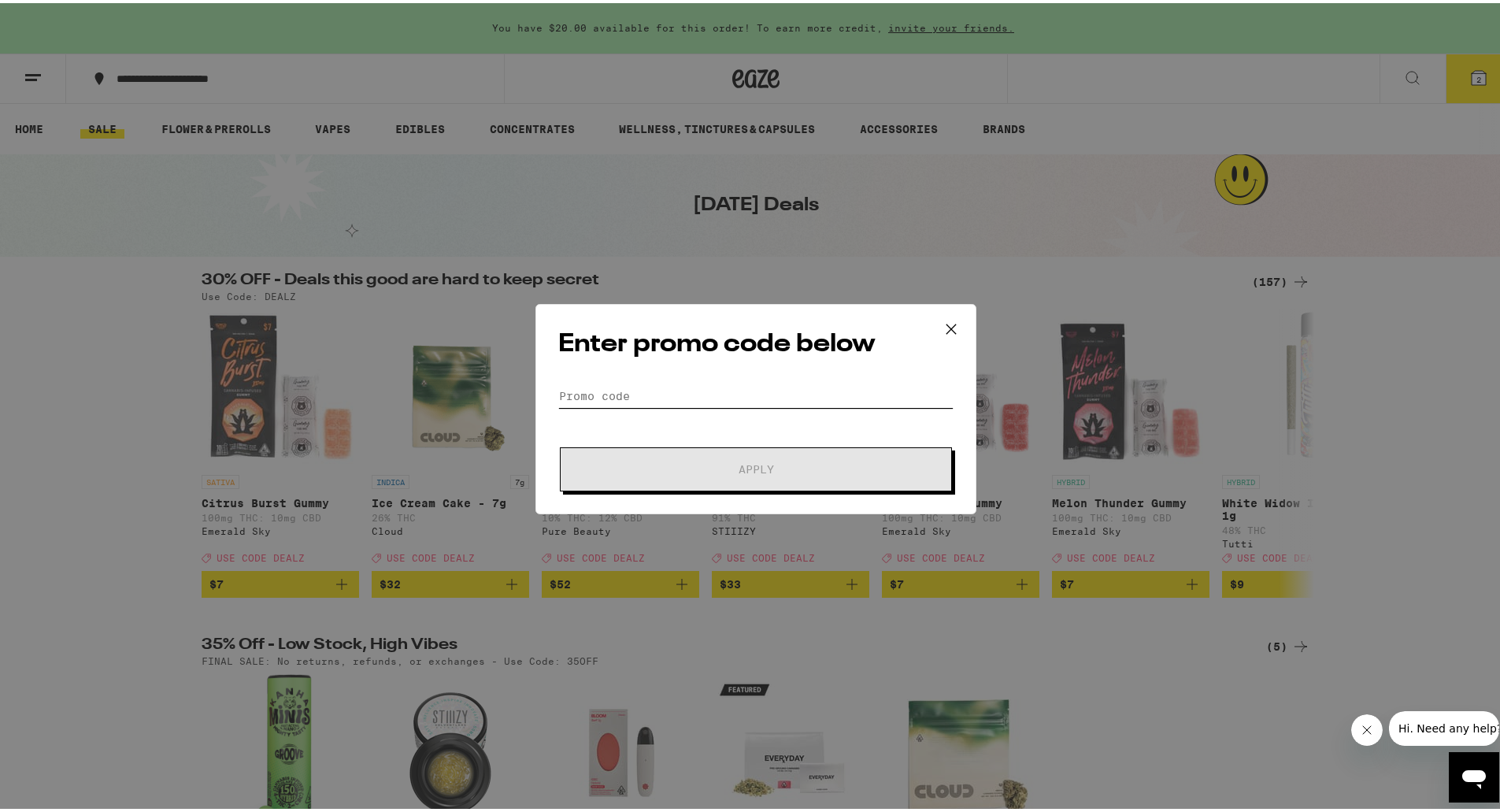
click at [612, 397] on input "Promo Code" at bounding box center [756, 393] width 395 height 24
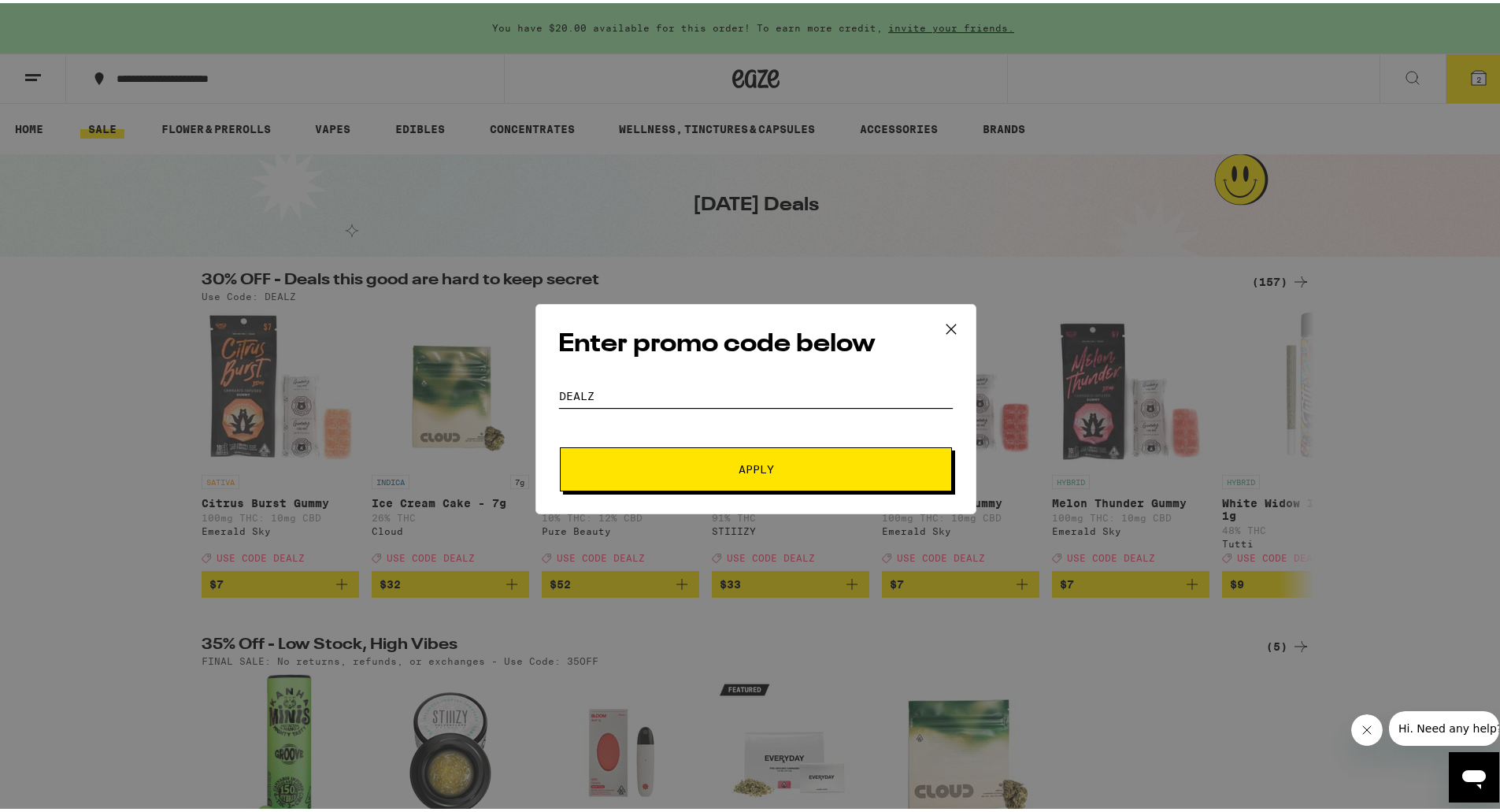
type input "DEALZ"
click at [662, 454] on button "Apply" at bounding box center [756, 467] width 392 height 44
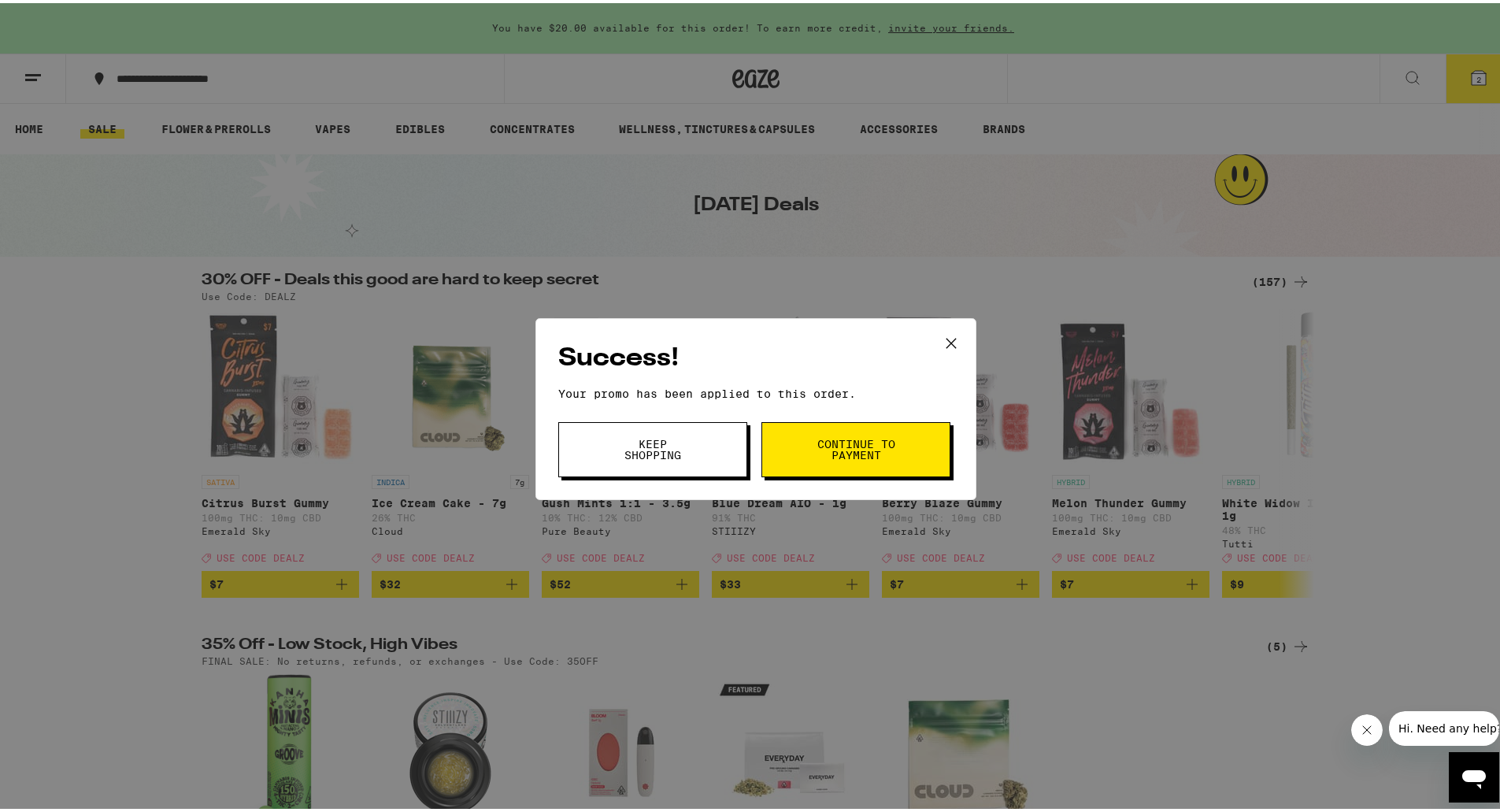
click at [820, 440] on span "Continue to payment" at bounding box center [856, 446] width 80 height 22
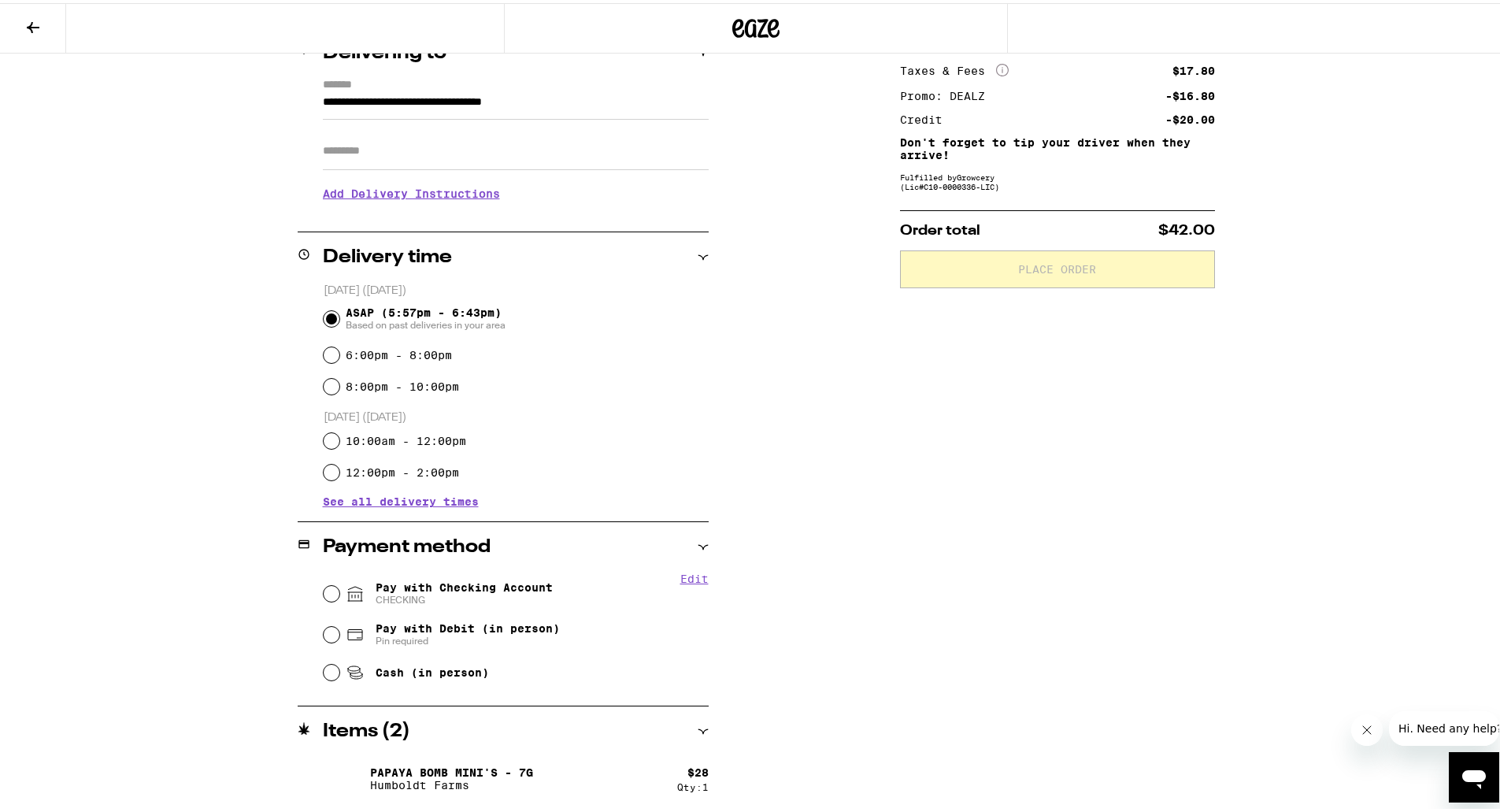
scroll to position [214, 0]
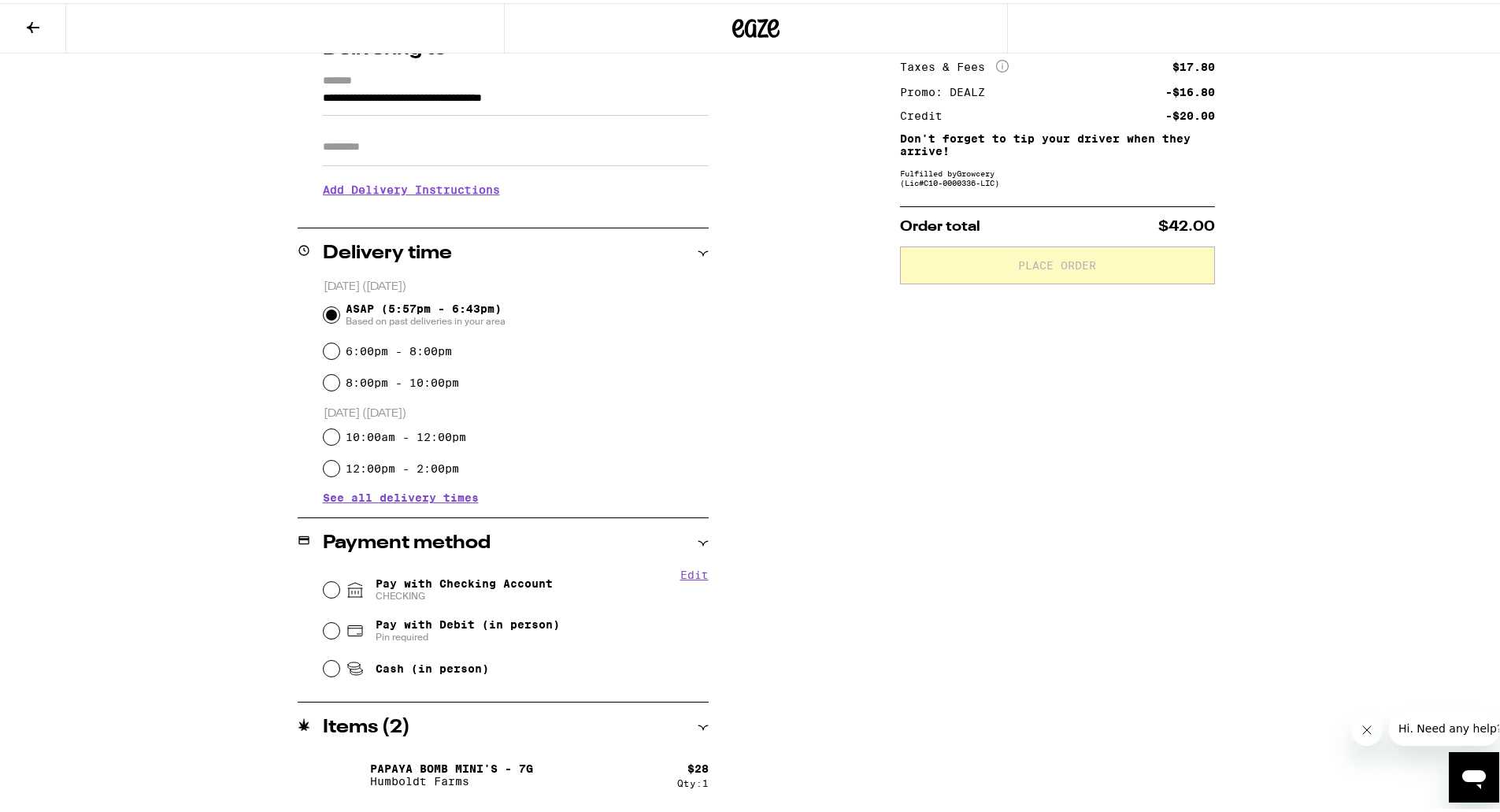
click at [472, 584] on span "Pay with Checking Account CHECKING" at bounding box center [464, 586] width 177 height 25
click at [340, 584] on input "Pay with Checking Account CHECKING" at bounding box center [331, 586] width 16 height 16
radio input "true"
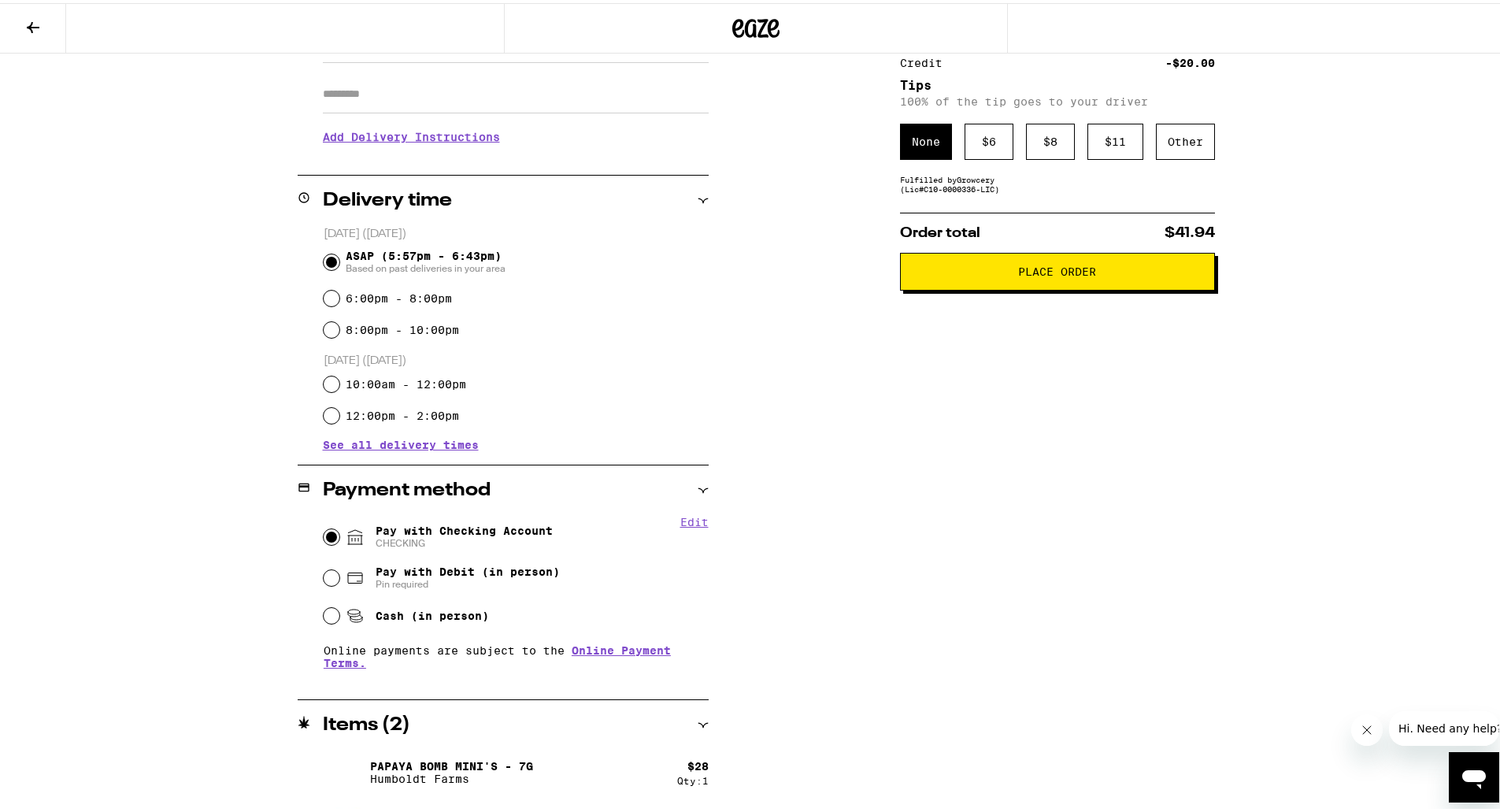
scroll to position [316, 0]
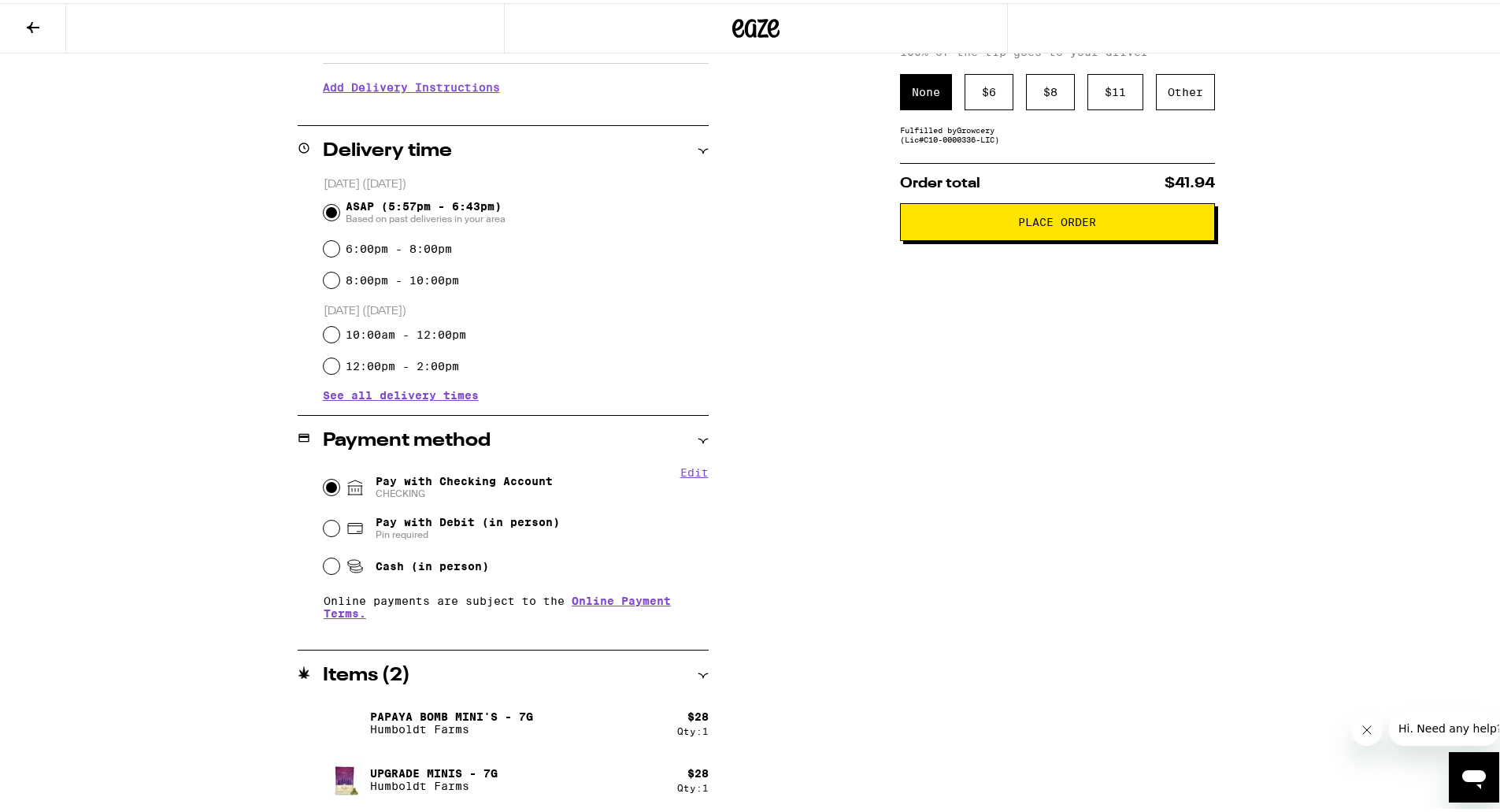
click at [945, 235] on button "Place Order" at bounding box center [1057, 219] width 315 height 38
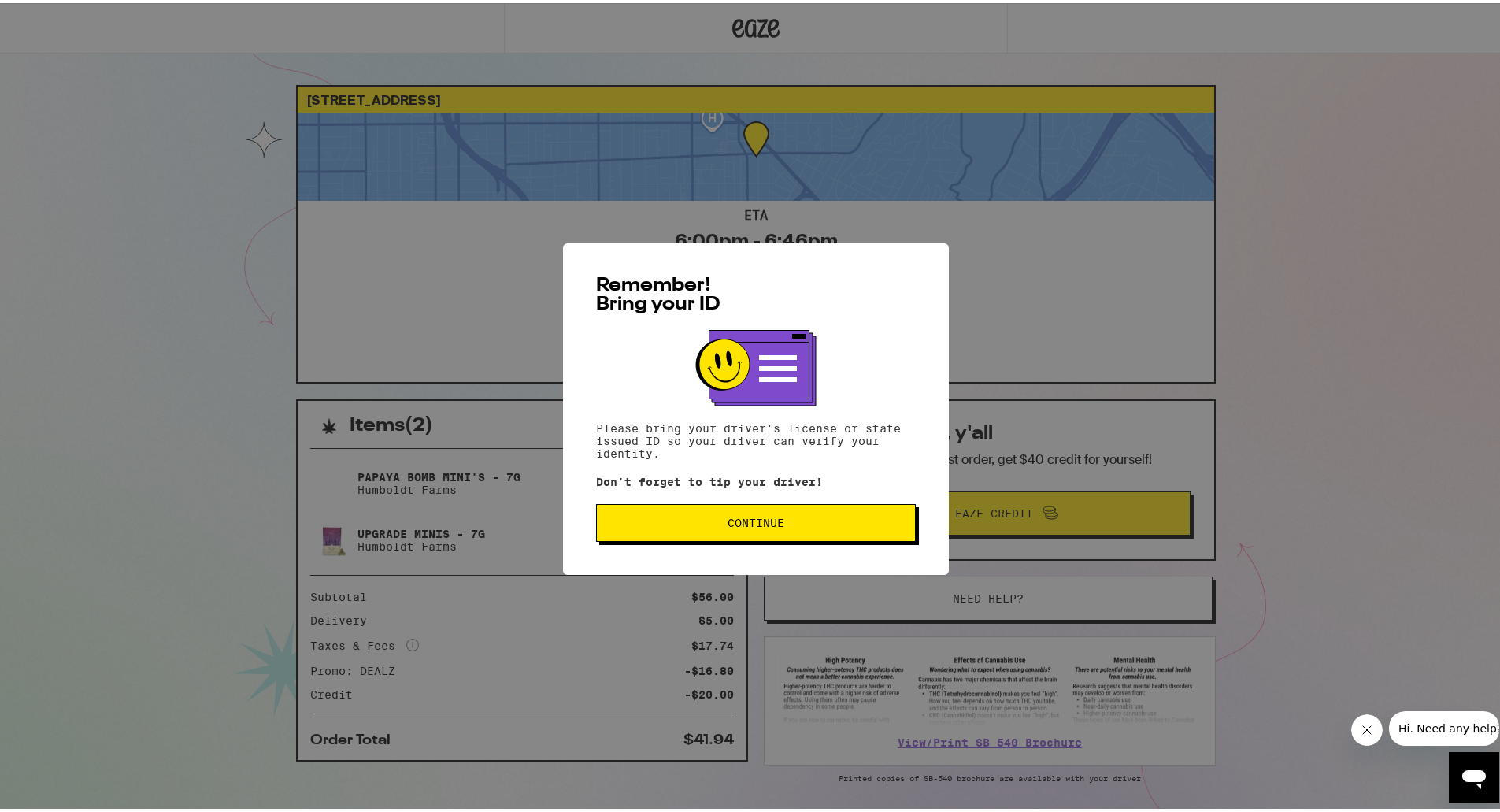
click at [745, 536] on button "Continue" at bounding box center [756, 520] width 320 height 38
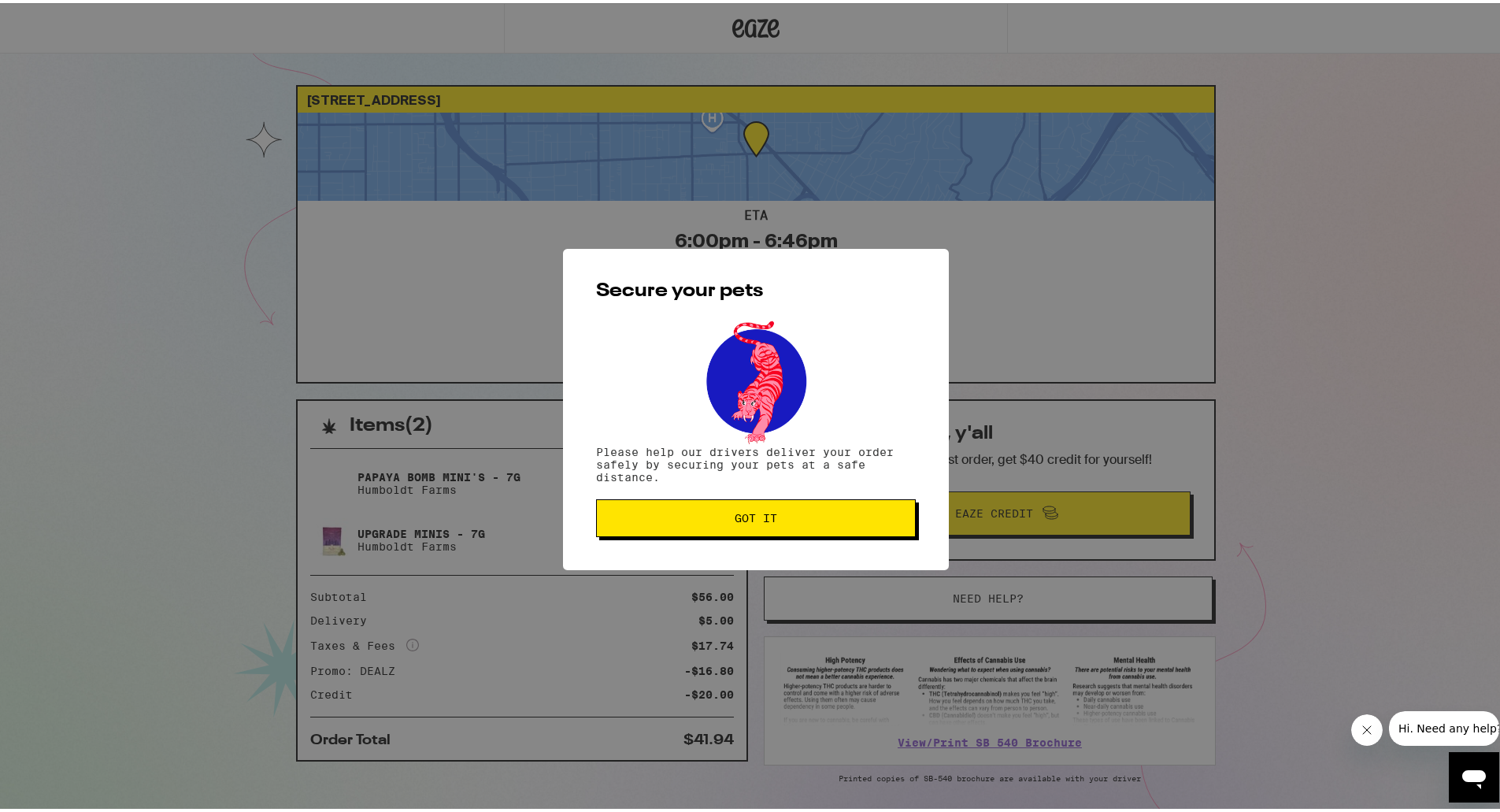
click at [740, 527] on button "Got it" at bounding box center [756, 515] width 320 height 38
